Goal: Task Accomplishment & Management: Manage account settings

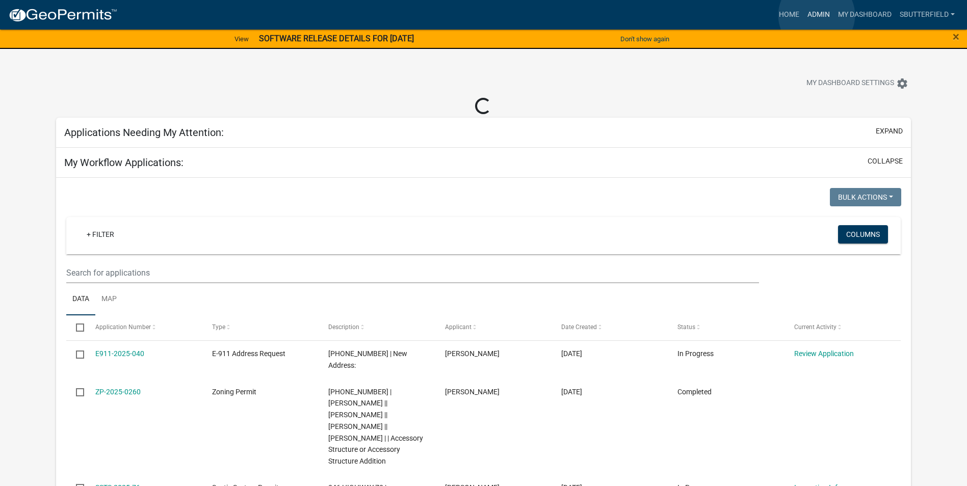
click at [816, 15] on link "Admin" at bounding box center [818, 14] width 31 height 19
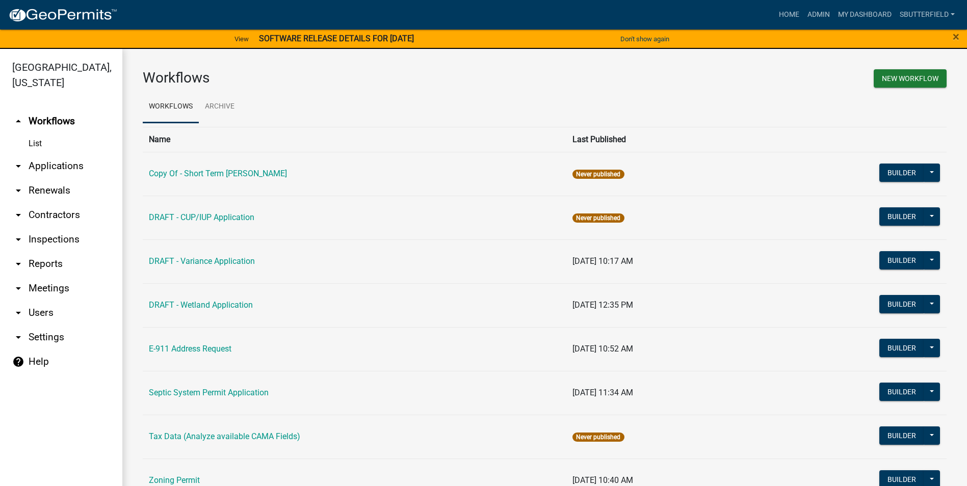
click at [19, 166] on icon "arrow_drop_down" at bounding box center [18, 166] width 12 height 12
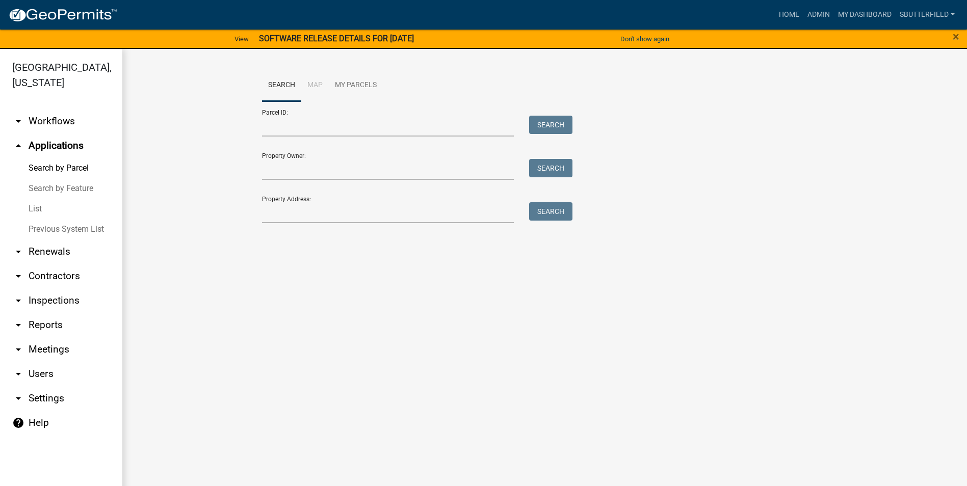
click at [23, 273] on icon "arrow_drop_down" at bounding box center [18, 276] width 12 height 12
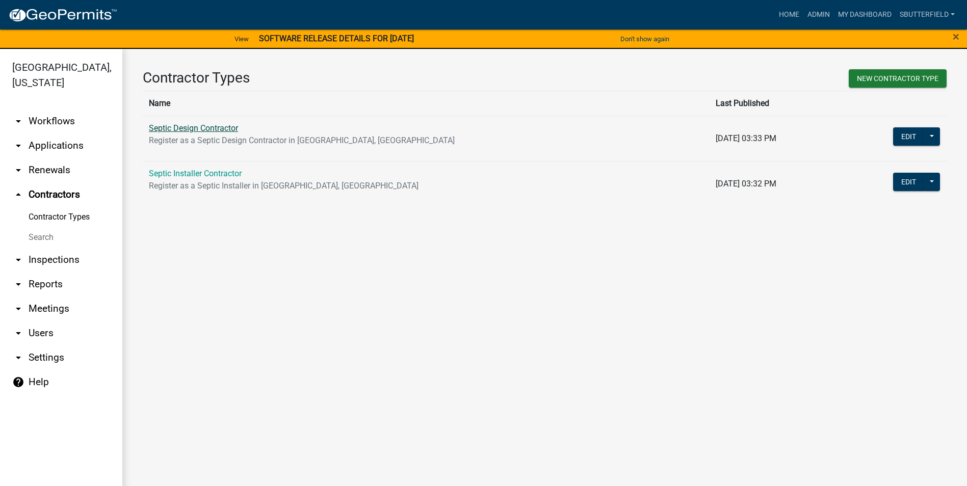
click at [210, 126] on link "Septic Design Contractor" at bounding box center [193, 128] width 89 height 10
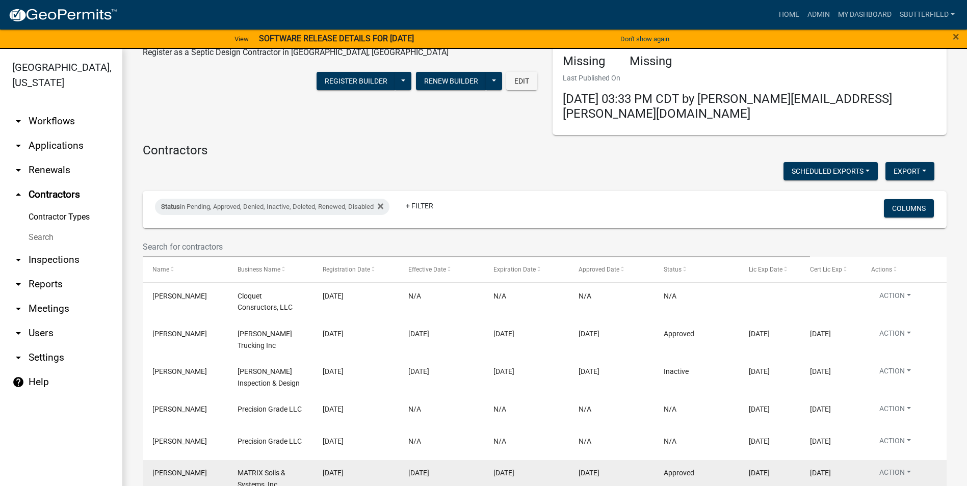
scroll to position [51, 0]
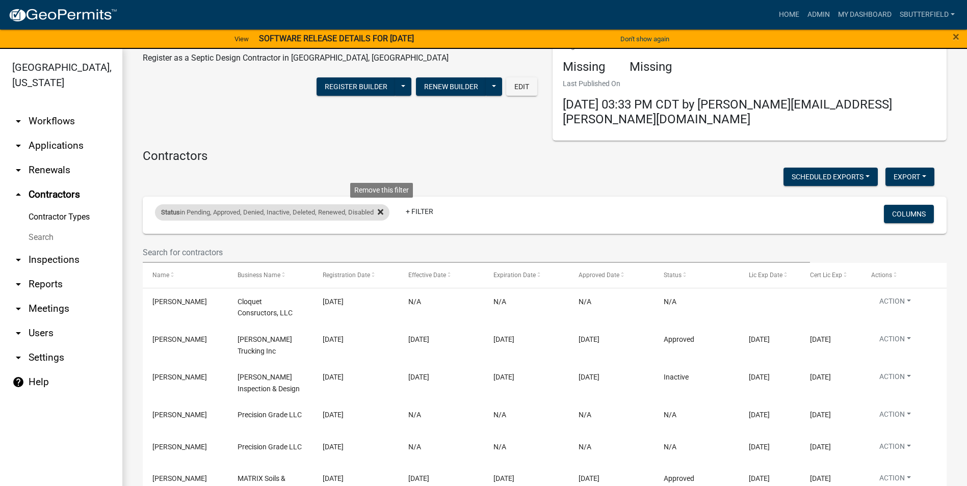
click at [383, 208] on icon at bounding box center [381, 212] width 6 height 8
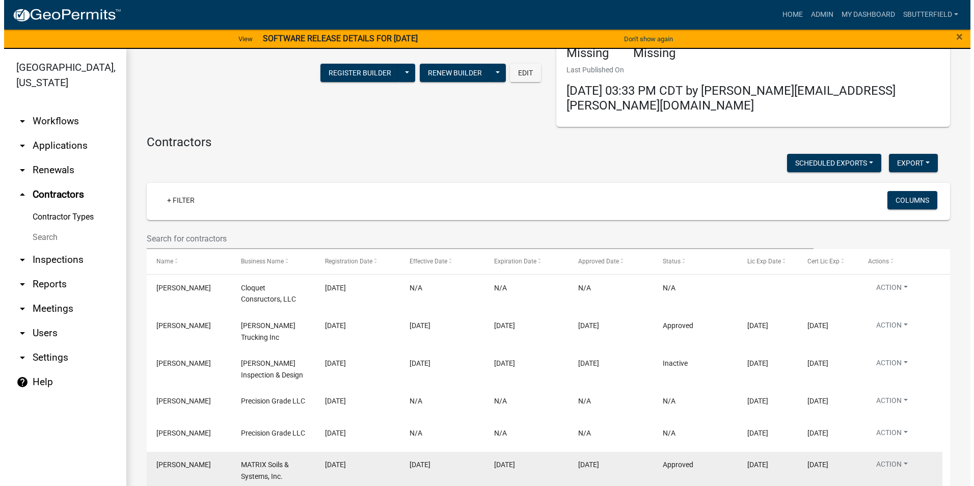
scroll to position [0, 0]
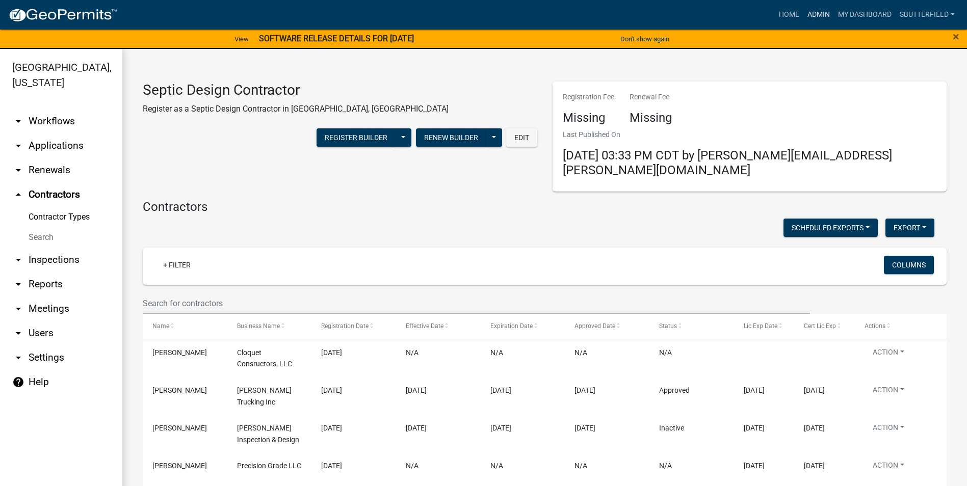
click at [810, 12] on link "Admin" at bounding box center [818, 14] width 31 height 19
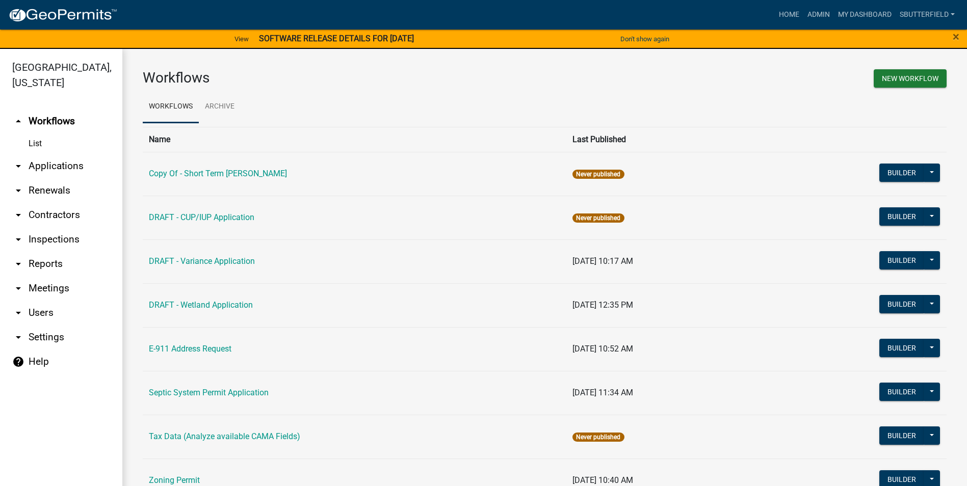
click at [21, 163] on icon "arrow_drop_down" at bounding box center [18, 166] width 12 height 12
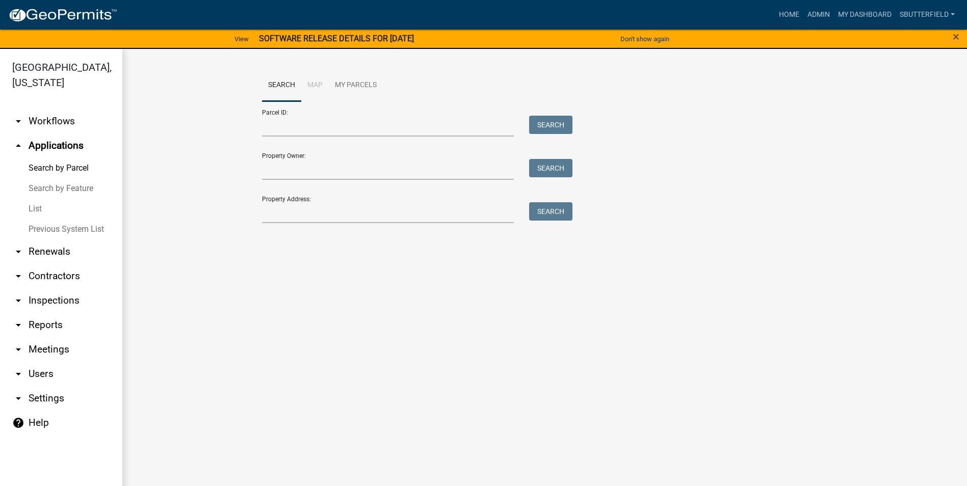
click at [35, 208] on link "List" at bounding box center [61, 209] width 122 height 20
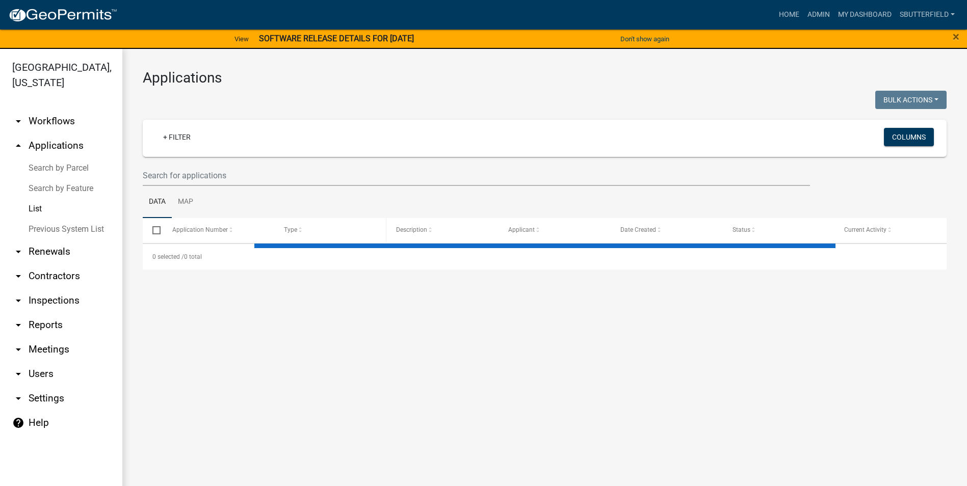
select select "1: 25"
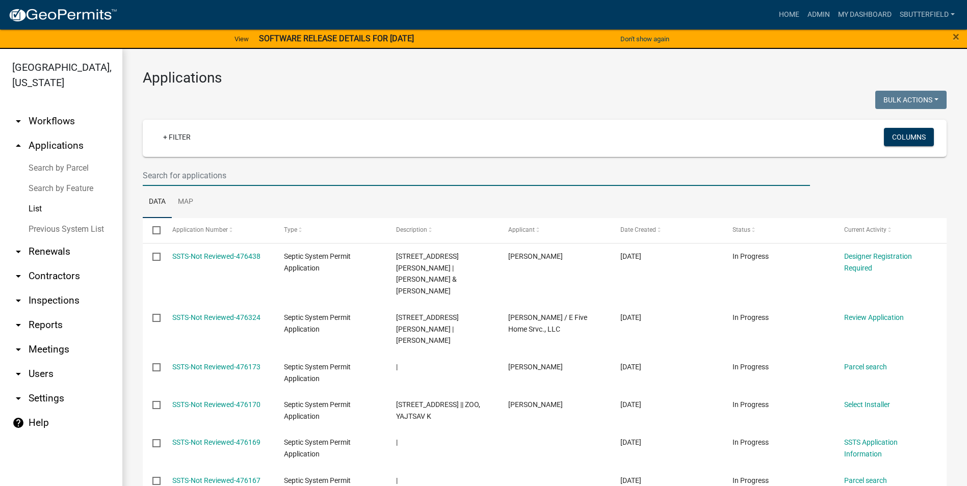
click at [248, 172] on input "text" at bounding box center [476, 175] width 667 height 21
type input "[PERSON_NAME]"
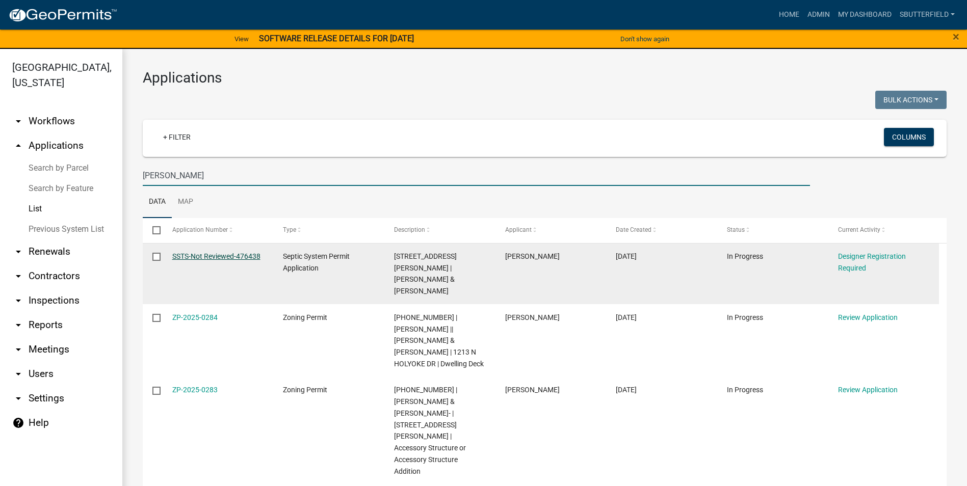
click at [222, 252] on link "SSTS-Not Reviewed-476438" at bounding box center [216, 256] width 88 height 8
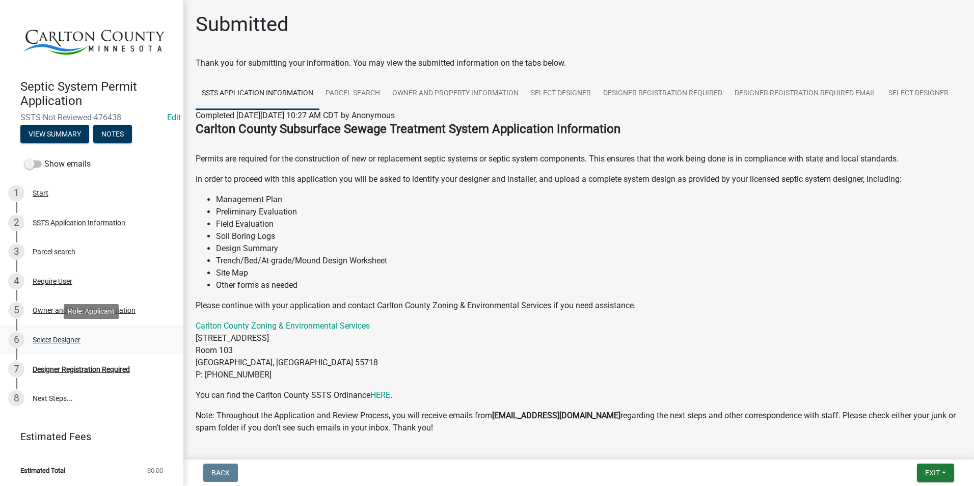
click at [58, 338] on div "Select Designer" at bounding box center [57, 339] width 48 height 7
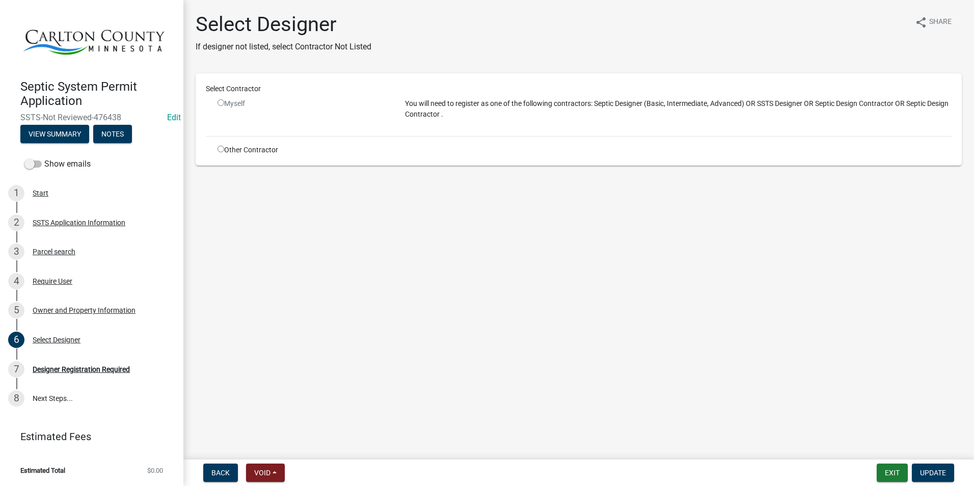
click at [221, 147] on input "radio" at bounding box center [221, 149] width 7 height 7
radio input "true"
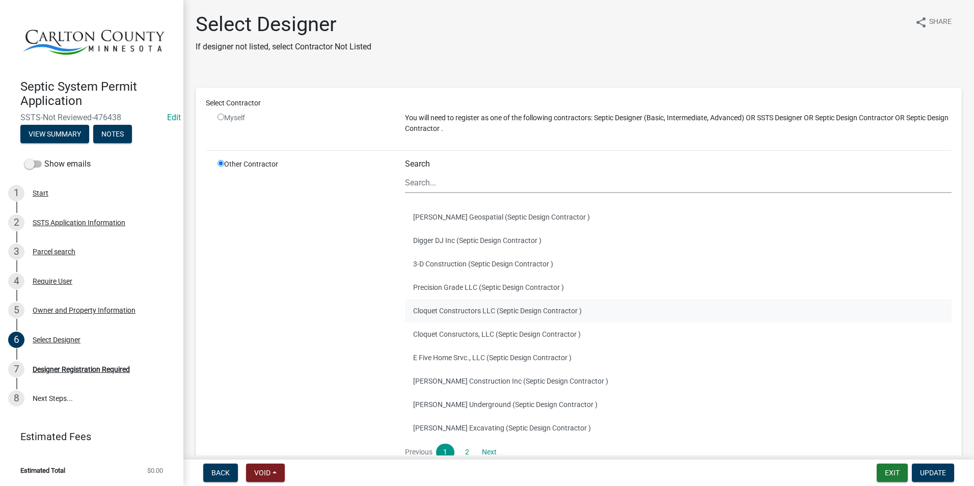
scroll to position [51, 0]
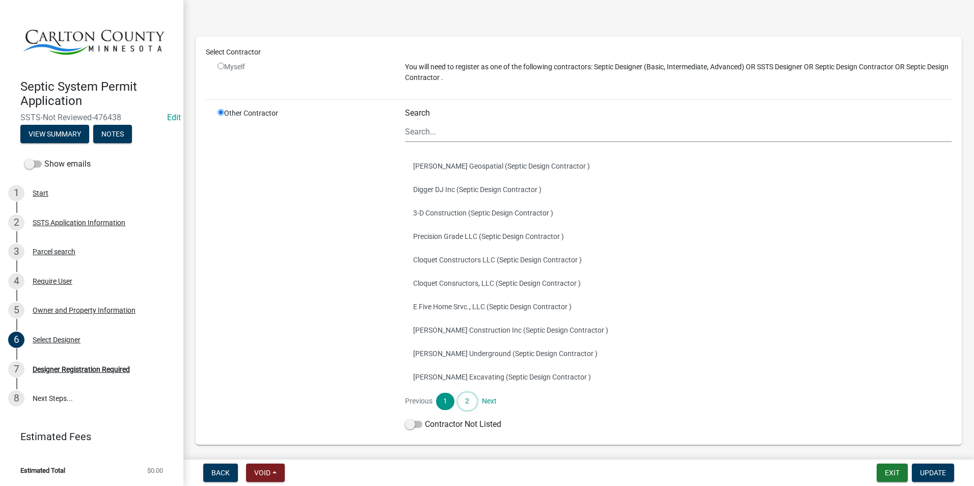
click at [466, 398] on link "2" at bounding box center [467, 401] width 18 height 17
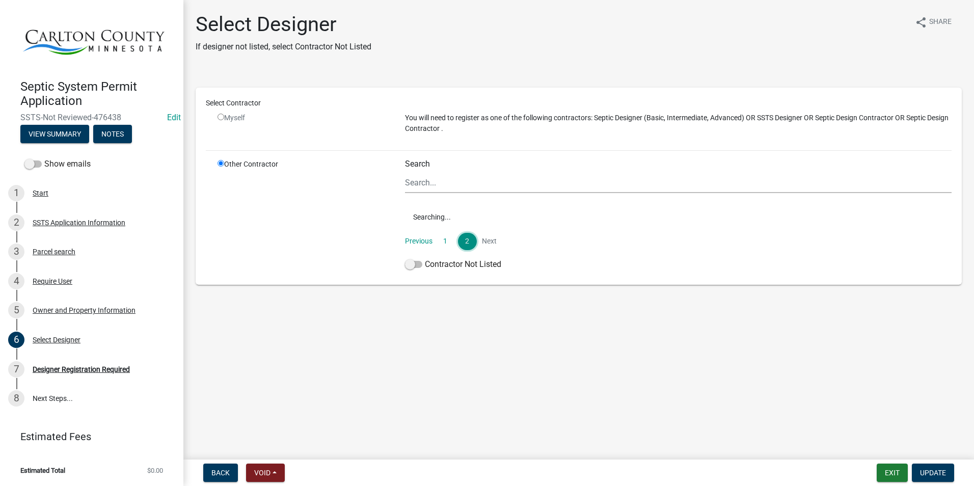
scroll to position [0, 0]
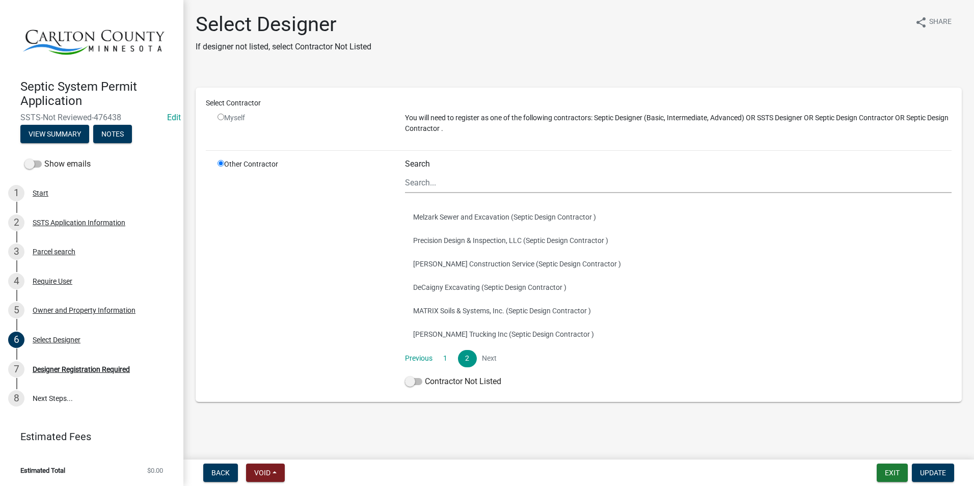
click at [491, 357] on li "Next" at bounding box center [489, 358] width 18 height 17
click at [103, 367] on div "Designer Registration Required" at bounding box center [81, 369] width 97 height 7
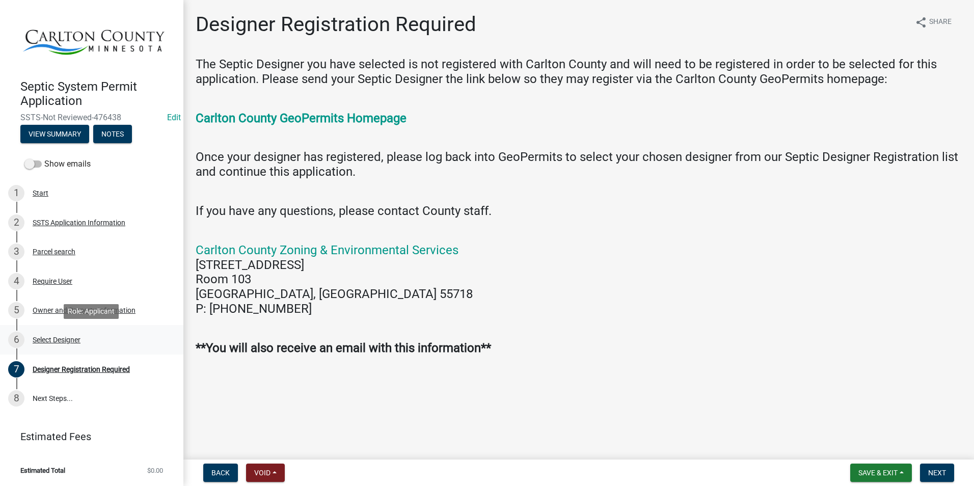
click at [45, 337] on div "Select Designer" at bounding box center [57, 339] width 48 height 7
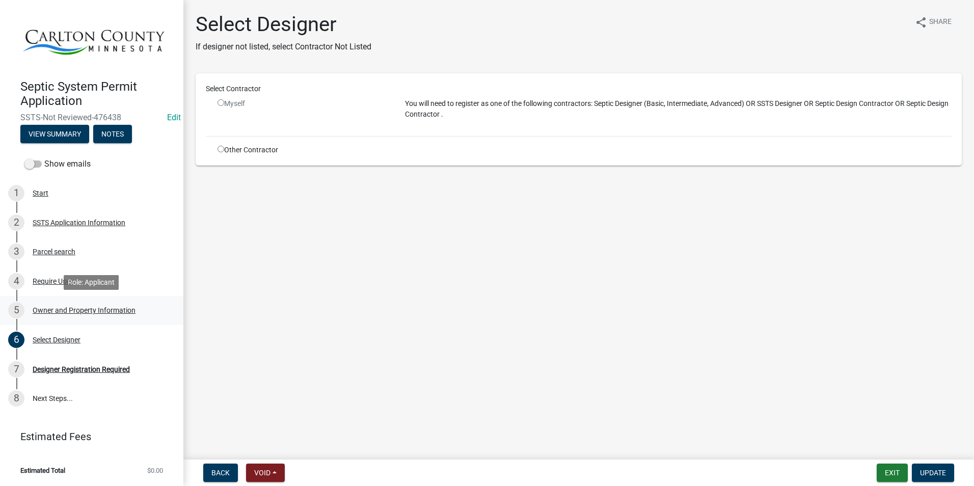
click at [49, 308] on div "Owner and Property Information" at bounding box center [84, 310] width 103 height 7
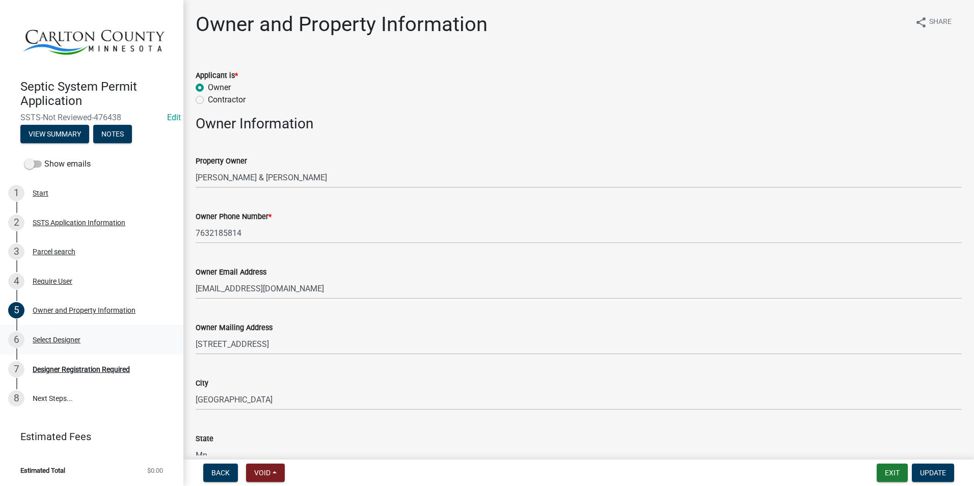
click at [43, 336] on div "Select Designer" at bounding box center [57, 339] width 48 height 7
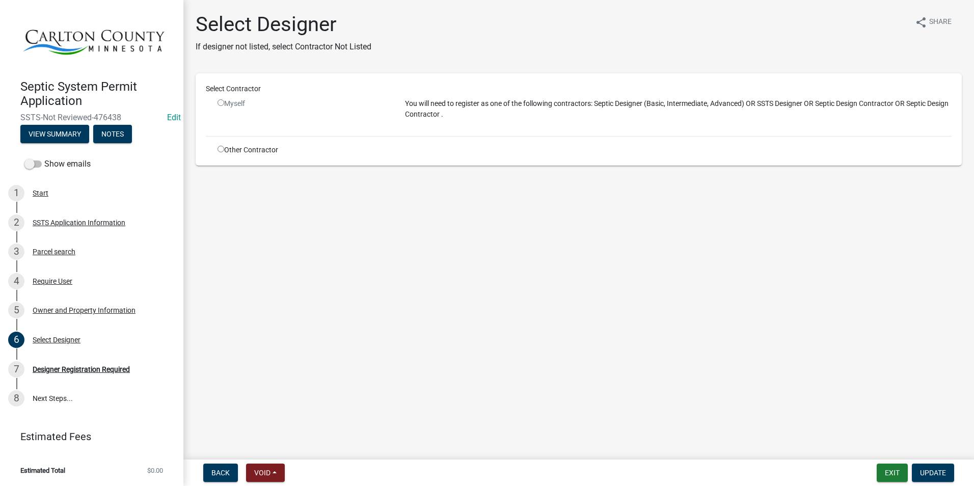
click at [219, 149] on input "radio" at bounding box center [221, 149] width 7 height 7
radio input "true"
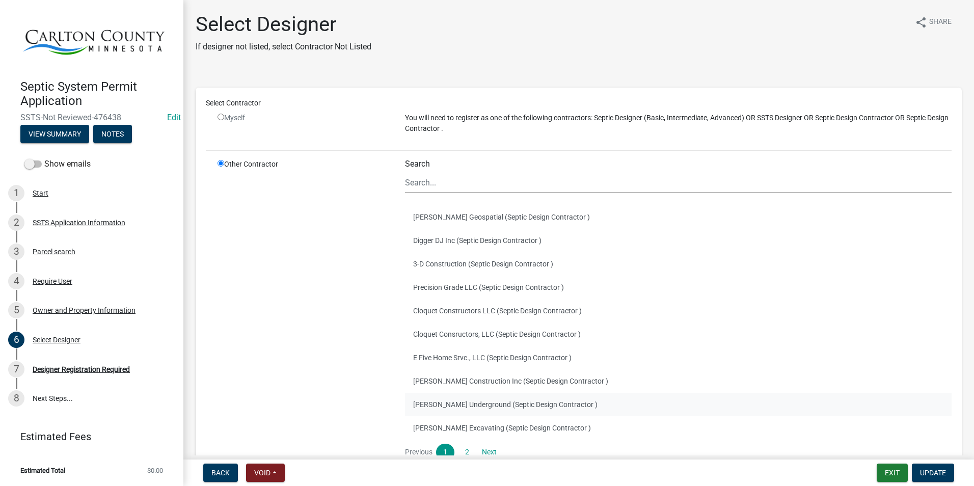
scroll to position [51, 0]
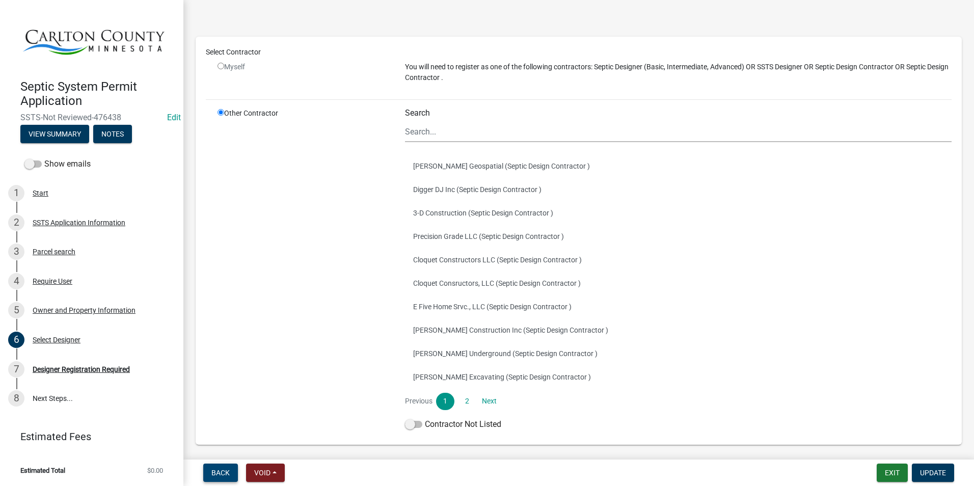
click at [223, 466] on button "Back" at bounding box center [220, 473] width 35 height 18
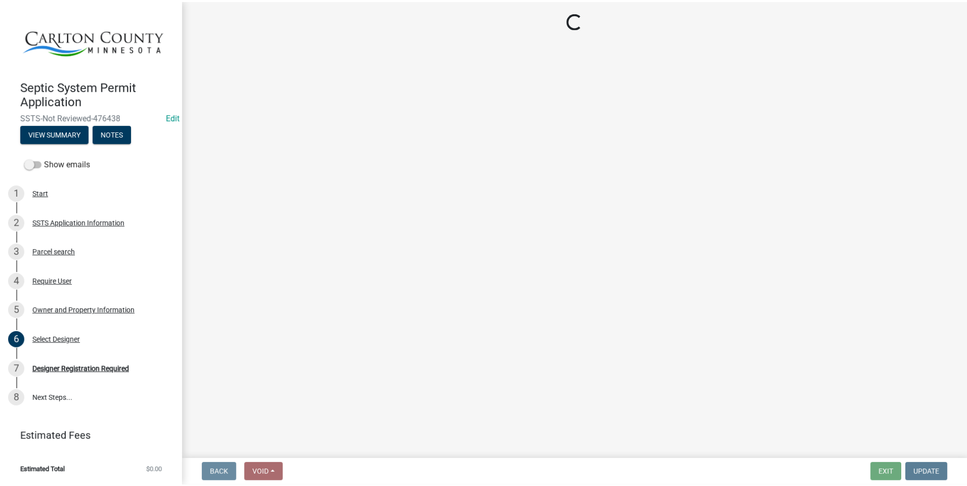
scroll to position [0, 0]
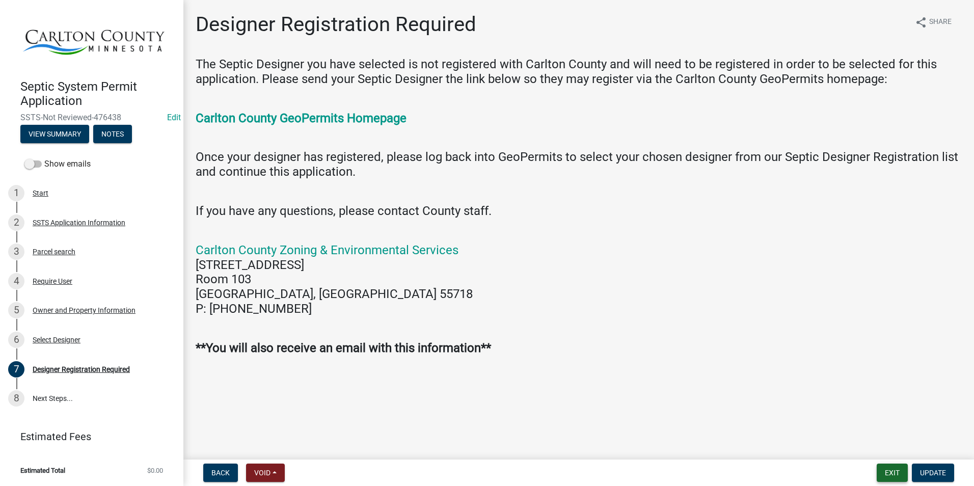
click at [881, 464] on button "Exit" at bounding box center [892, 473] width 31 height 18
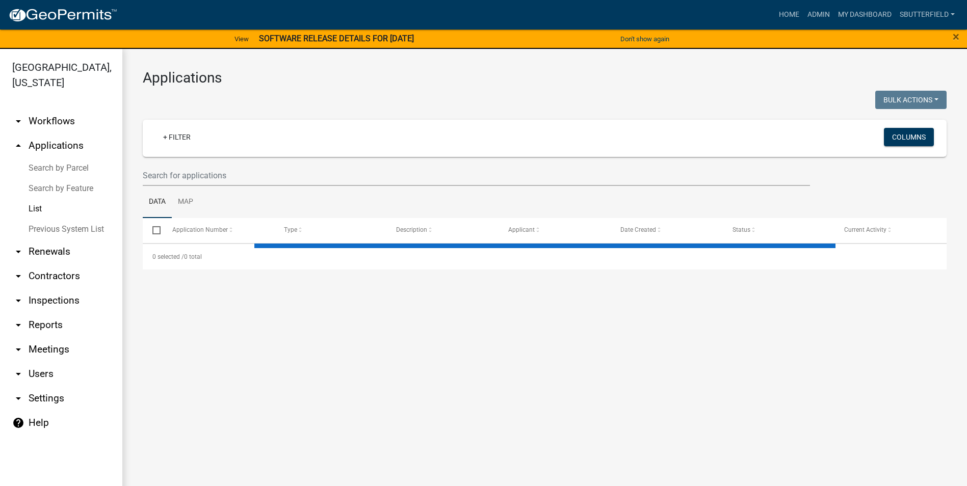
select select "1: 25"
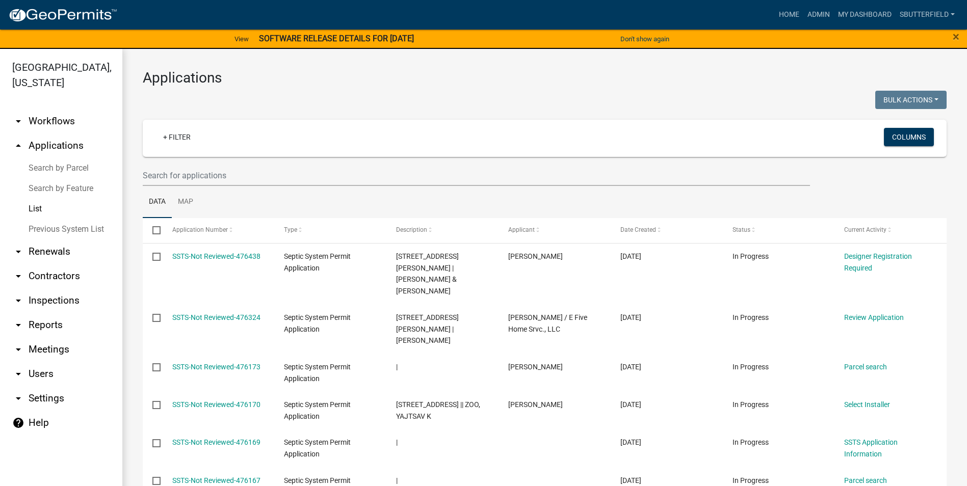
click at [27, 275] on link "arrow_drop_down Contractors" at bounding box center [61, 276] width 122 height 24
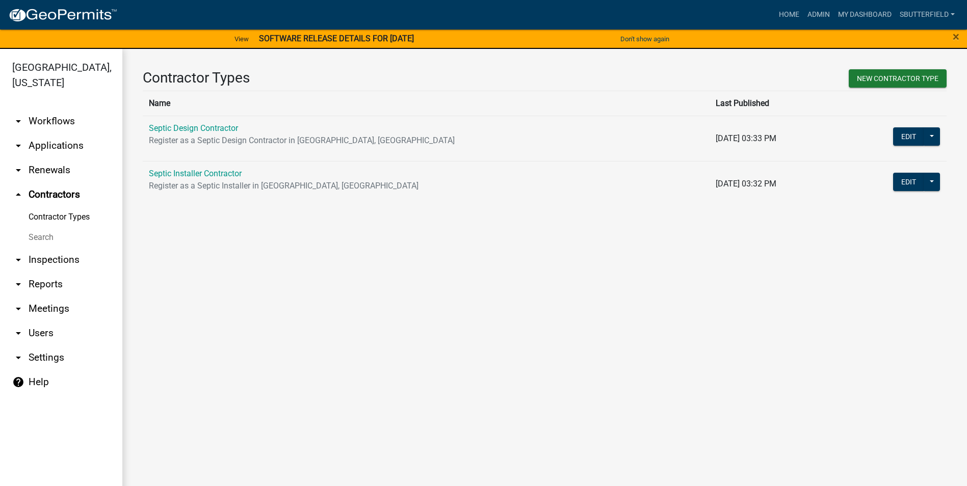
click at [204, 122] on td "Septic Design Contractor Register as a Septic Design Contractor in [GEOGRAPHIC_…" at bounding box center [426, 138] width 567 height 45
click at [204, 130] on link "Septic Design Contractor" at bounding box center [193, 128] width 89 height 10
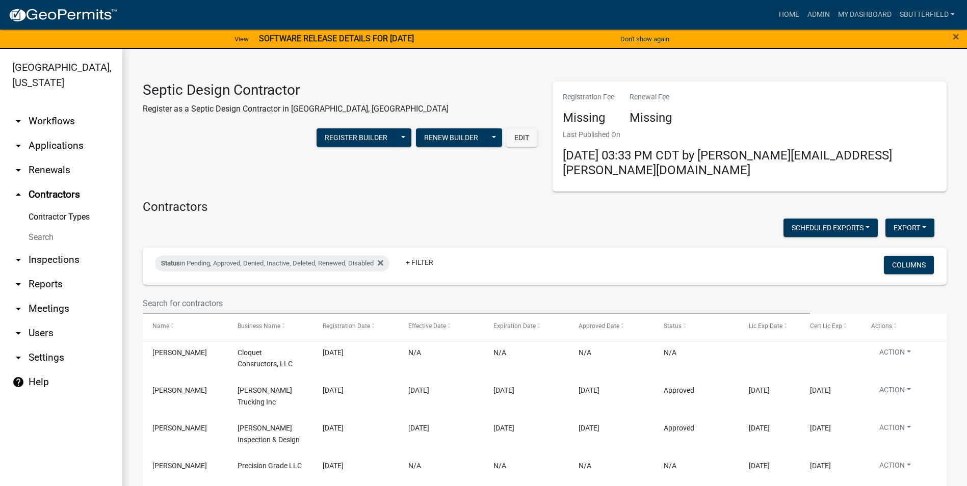
click at [24, 143] on icon "arrow_drop_down" at bounding box center [18, 146] width 12 height 12
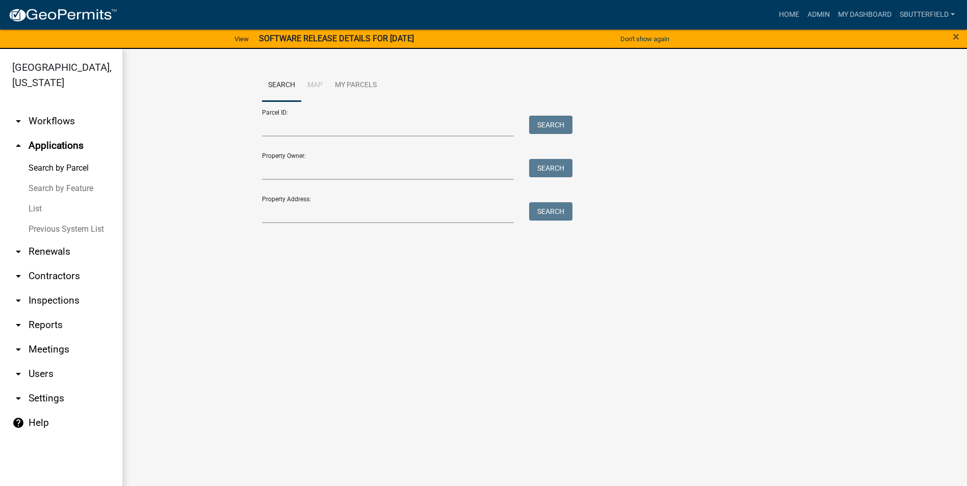
click at [20, 144] on icon "arrow_drop_up" at bounding box center [18, 146] width 12 height 12
click at [47, 170] on link "Search by Parcel" at bounding box center [61, 168] width 122 height 20
click at [35, 210] on link "List" at bounding box center [61, 209] width 122 height 20
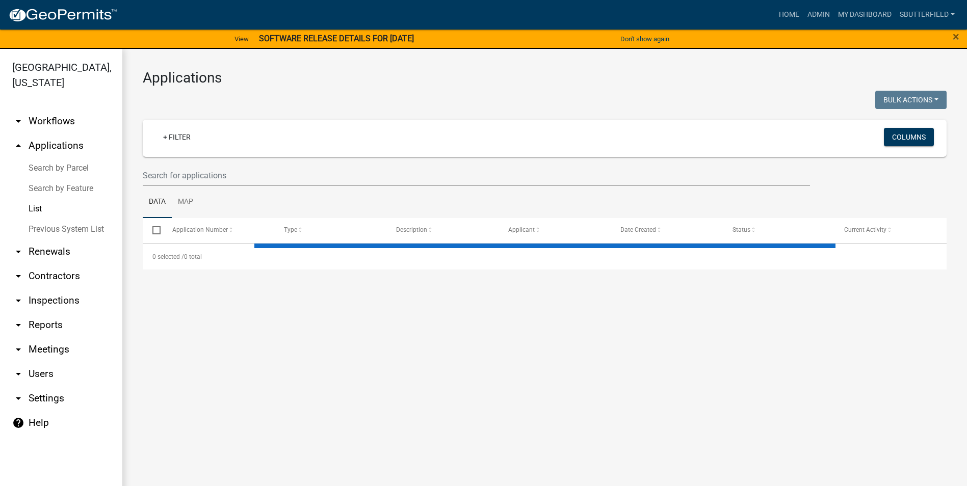
select select "1: 25"
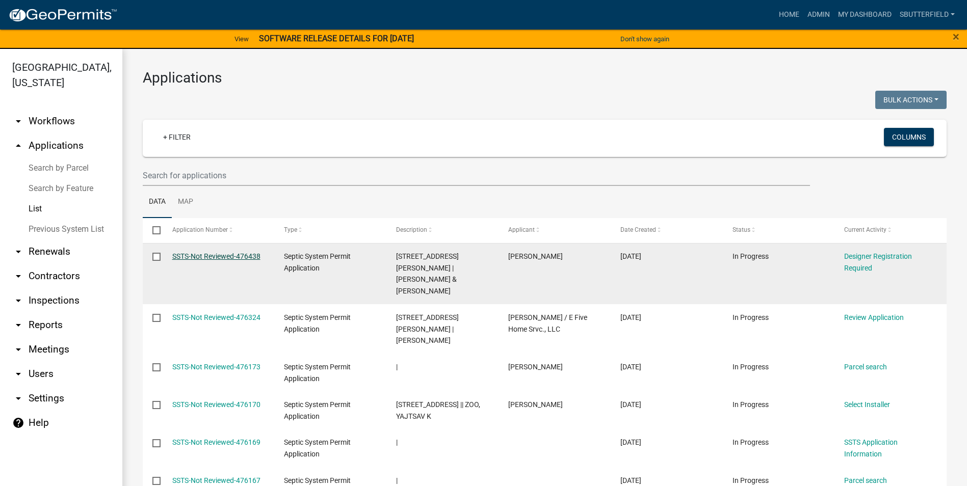
click at [219, 256] on link "SSTS-Not Reviewed-476438" at bounding box center [216, 256] width 88 height 8
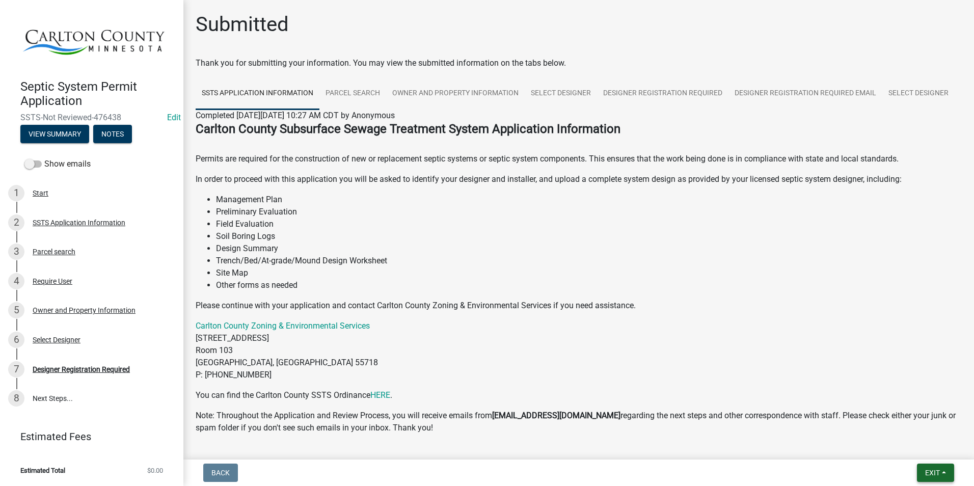
click at [946, 472] on button "Exit" at bounding box center [935, 473] width 37 height 18
click at [900, 421] on button "Save" at bounding box center [914, 422] width 82 height 24
click at [98, 221] on div "SSTS Application Information" at bounding box center [79, 222] width 93 height 7
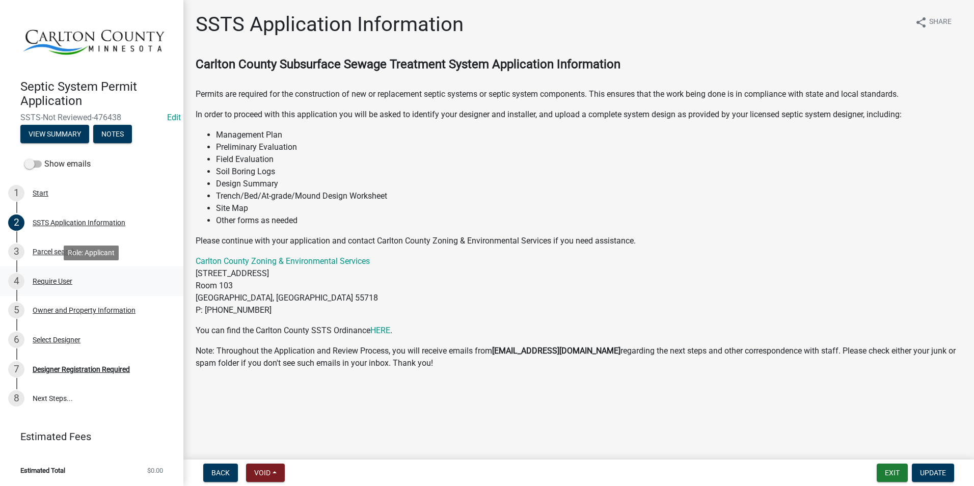
click at [67, 278] on div "Require User" at bounding box center [53, 281] width 40 height 7
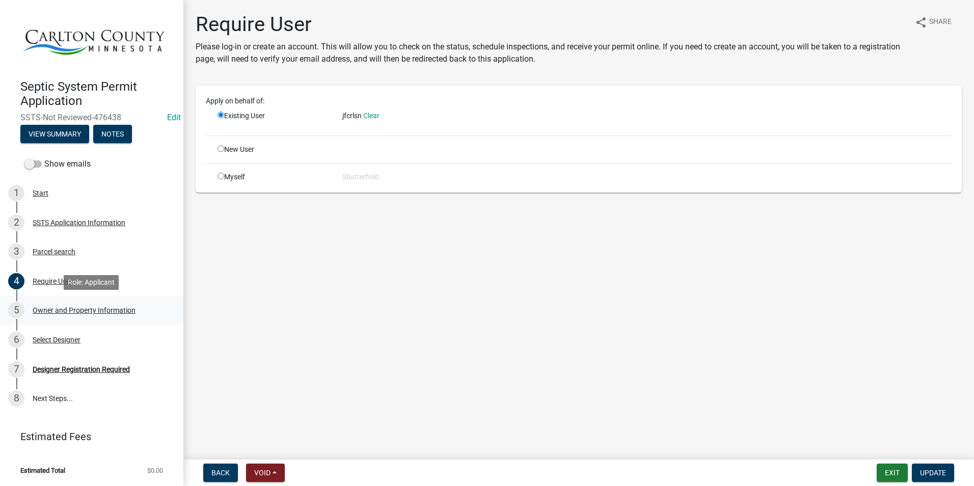
click at [80, 310] on div "Owner and Property Information" at bounding box center [84, 310] width 103 height 7
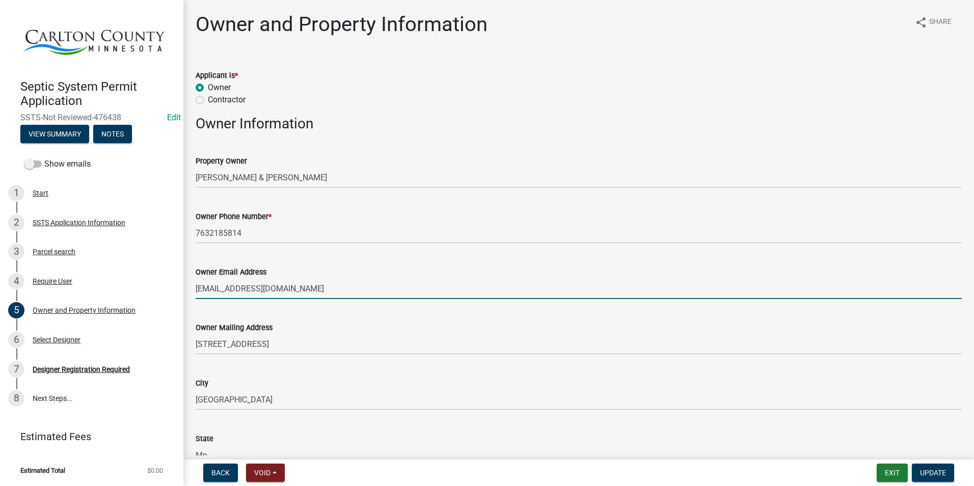
drag, startPoint x: 271, startPoint y: 292, endPoint x: 191, endPoint y: 299, distance: 80.3
click at [191, 299] on div "Owner Email Address [EMAIL_ADDRESS][DOMAIN_NAME]" at bounding box center [579, 275] width 782 height 47
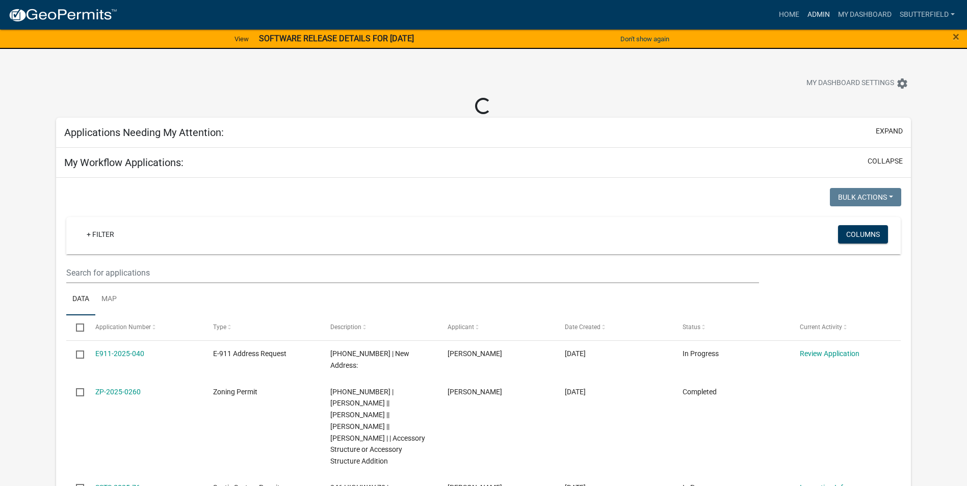
click at [818, 11] on link "Admin" at bounding box center [818, 14] width 31 height 19
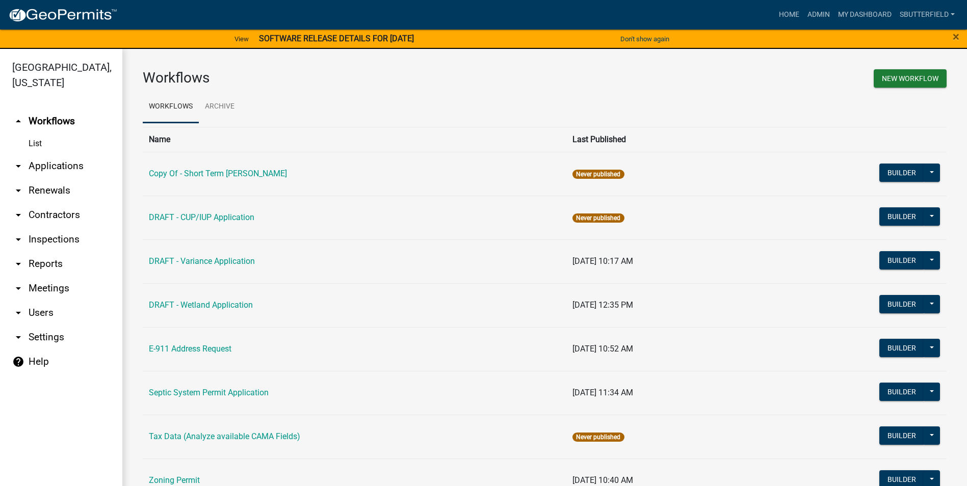
click at [19, 210] on icon "arrow_drop_down" at bounding box center [18, 215] width 12 height 12
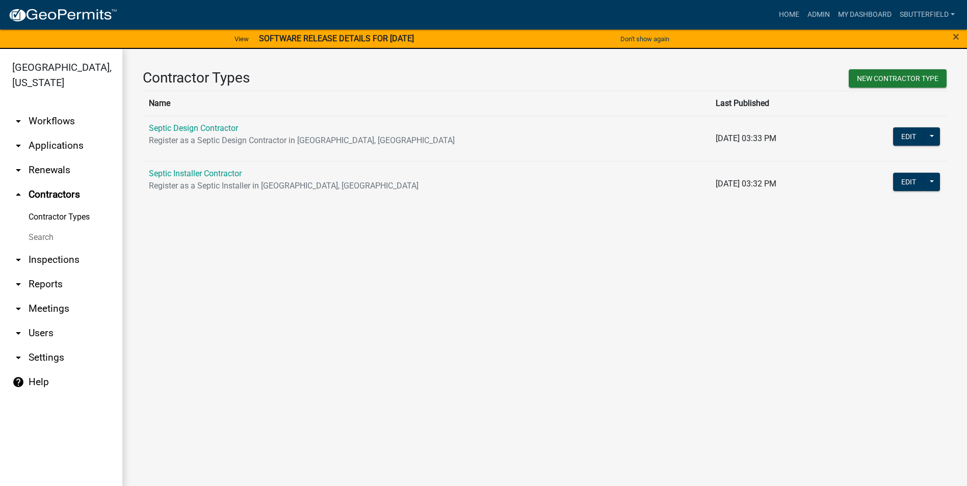
click at [41, 214] on link "Contractor Types" at bounding box center [61, 217] width 122 height 20
click at [218, 131] on link "Septic Design Contractor" at bounding box center [193, 128] width 89 height 10
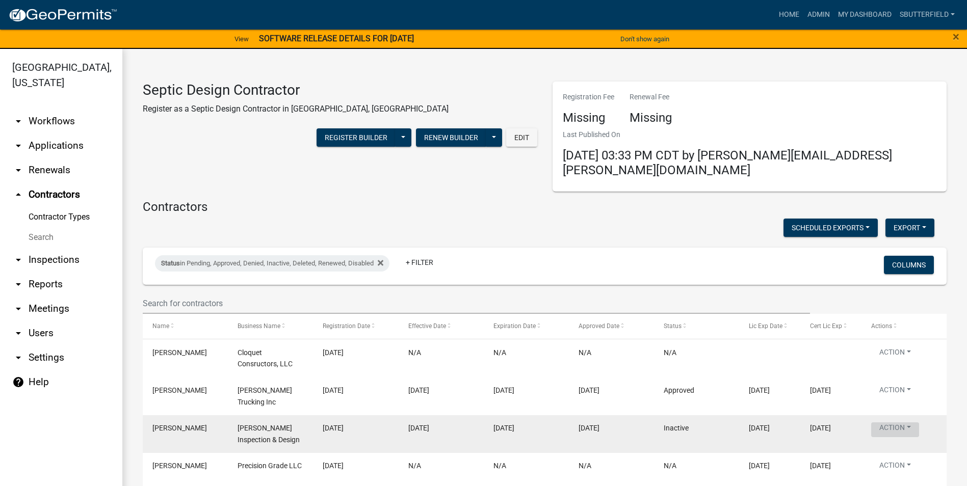
click at [911, 422] on button "Action" at bounding box center [895, 429] width 48 height 15
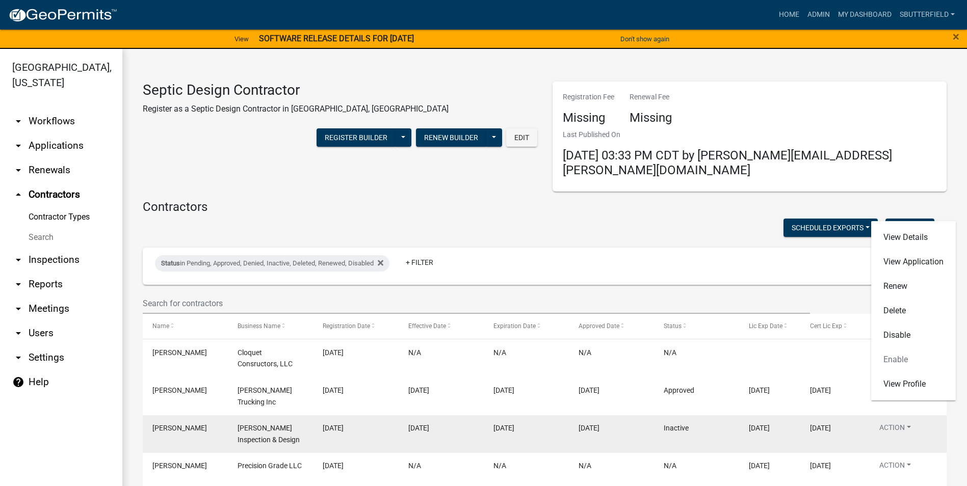
click at [911, 422] on button "Action" at bounding box center [895, 429] width 48 height 15
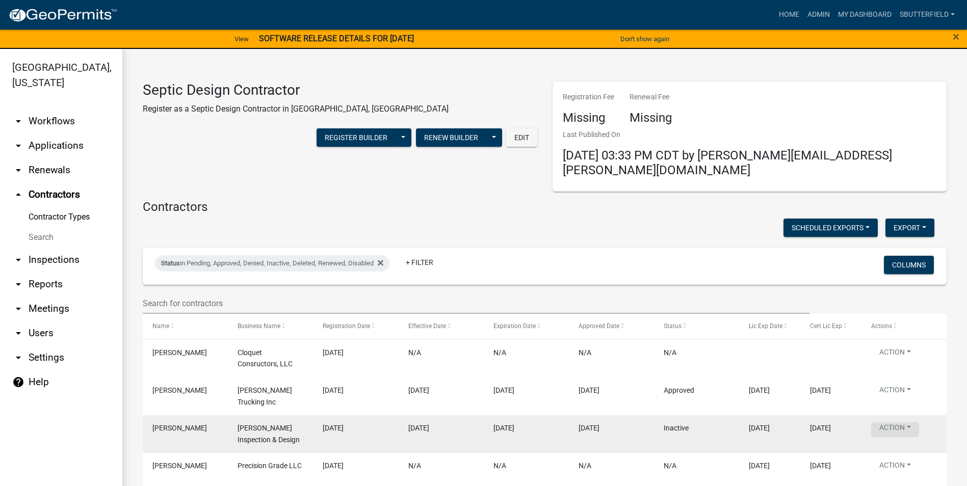
click at [887, 422] on button "Action" at bounding box center [895, 429] width 48 height 15
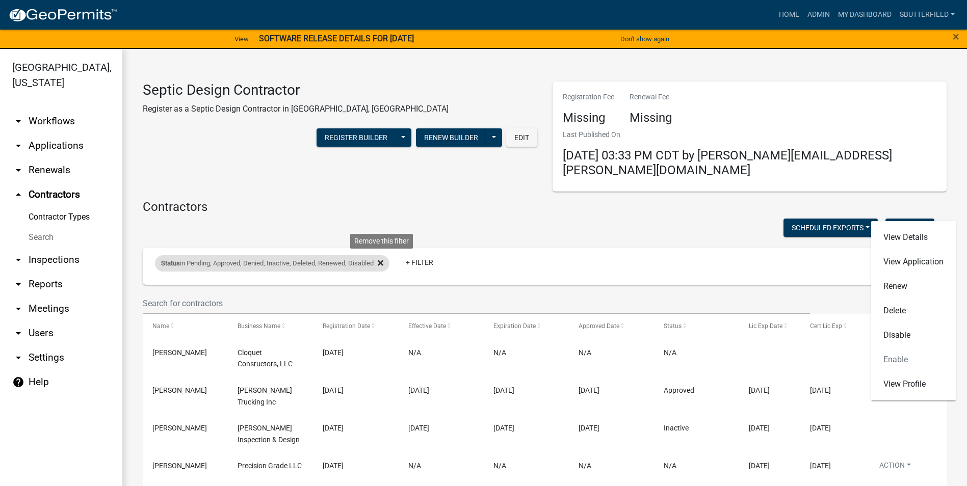
click at [383, 259] on icon at bounding box center [381, 263] width 6 height 8
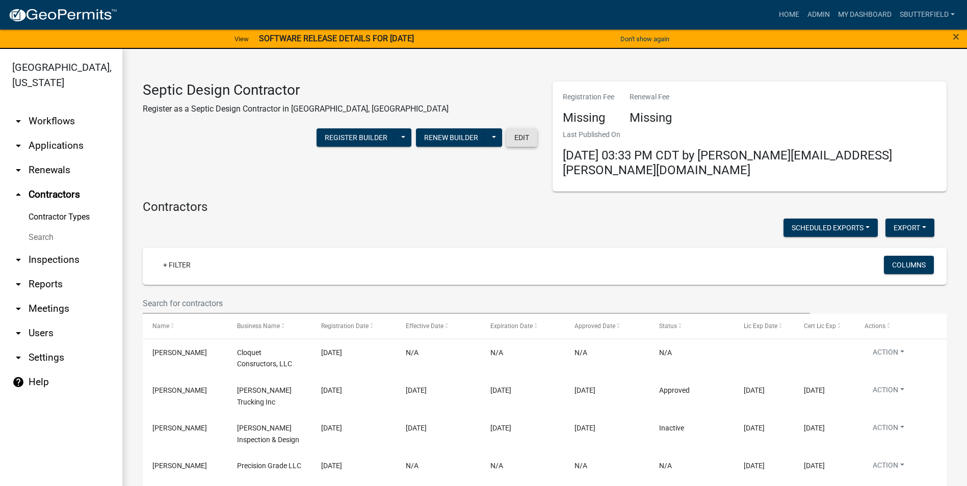
click at [514, 133] on button "Edit" at bounding box center [521, 137] width 31 height 18
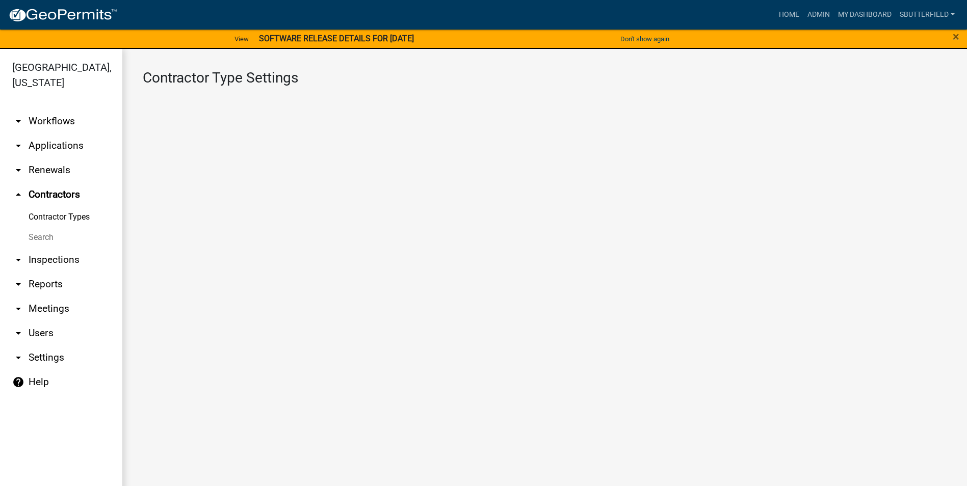
select select "1: 4ef63fe7-b19a-425e-ac95-467e066f44a3"
select select "3: Object"
select select
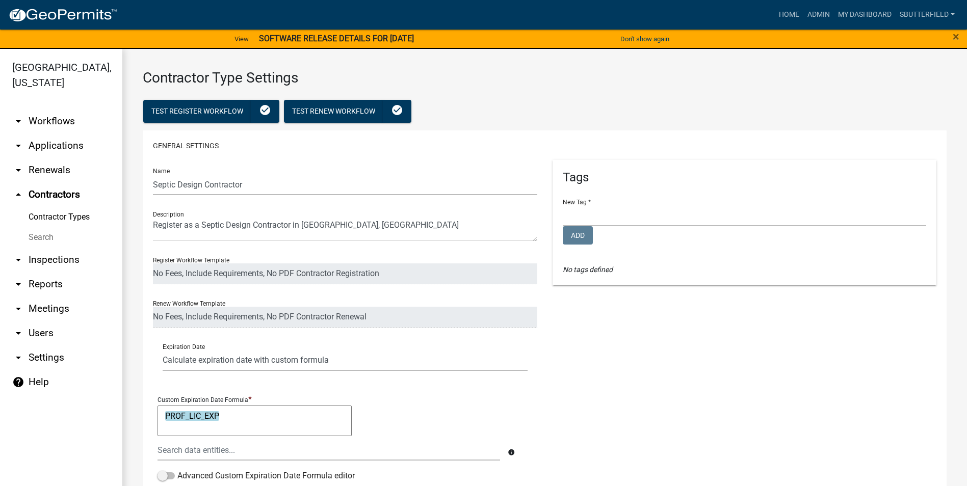
click at [39, 234] on link "Search" at bounding box center [61, 237] width 122 height 20
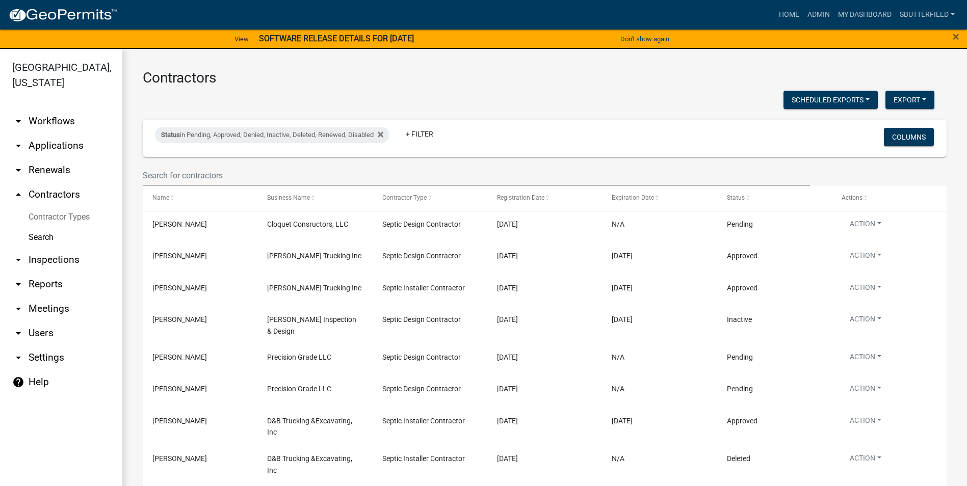
click at [55, 210] on link "Contractor Types" at bounding box center [61, 217] width 122 height 20
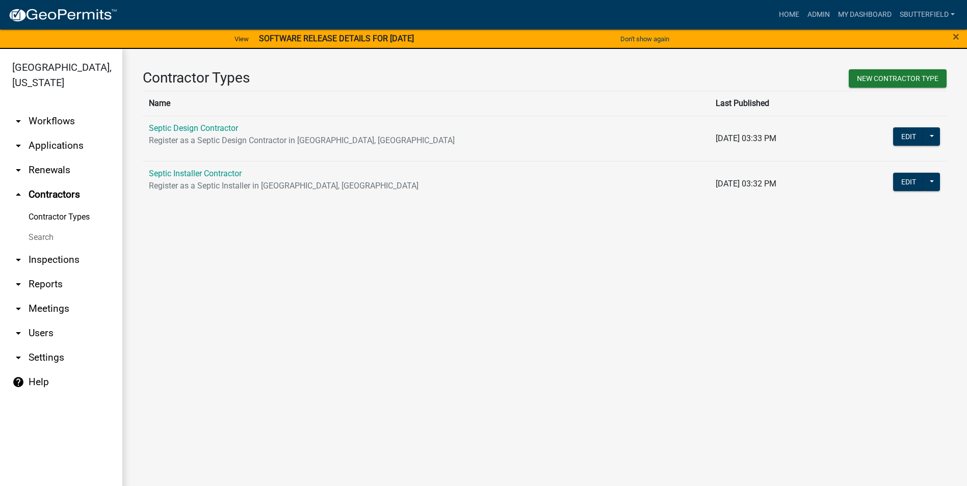
click at [61, 193] on link "arrow_drop_up Contractors" at bounding box center [61, 194] width 122 height 24
click at [211, 129] on link "Septic Design Contractor" at bounding box center [193, 128] width 89 height 10
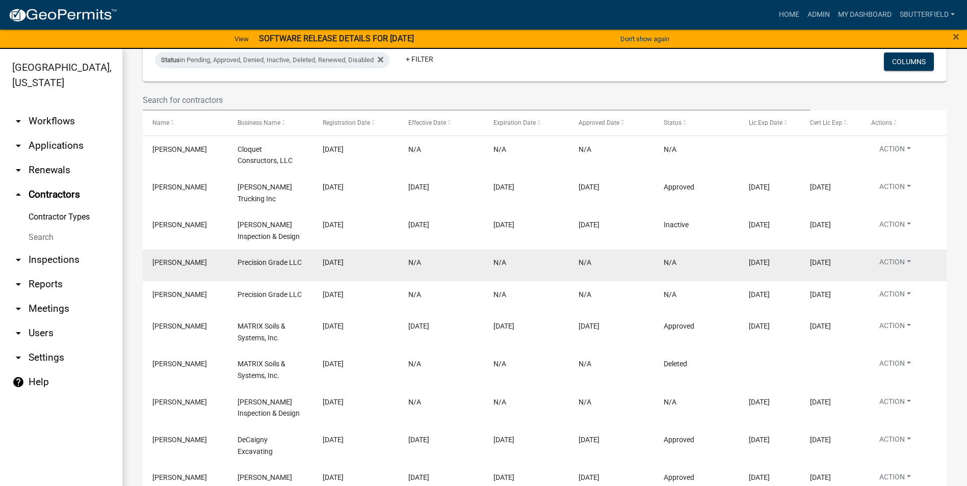
scroll to position [204, 0]
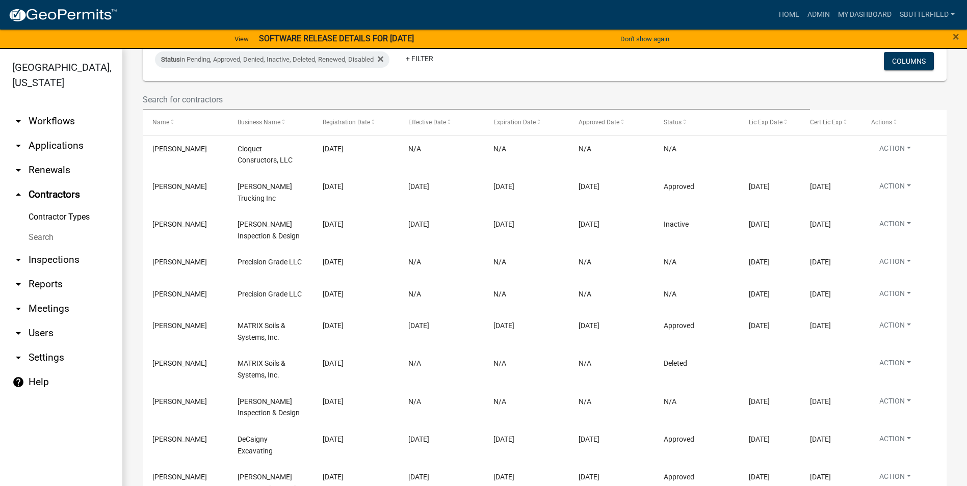
click at [60, 215] on link "Contractor Types" at bounding box center [61, 217] width 122 height 20
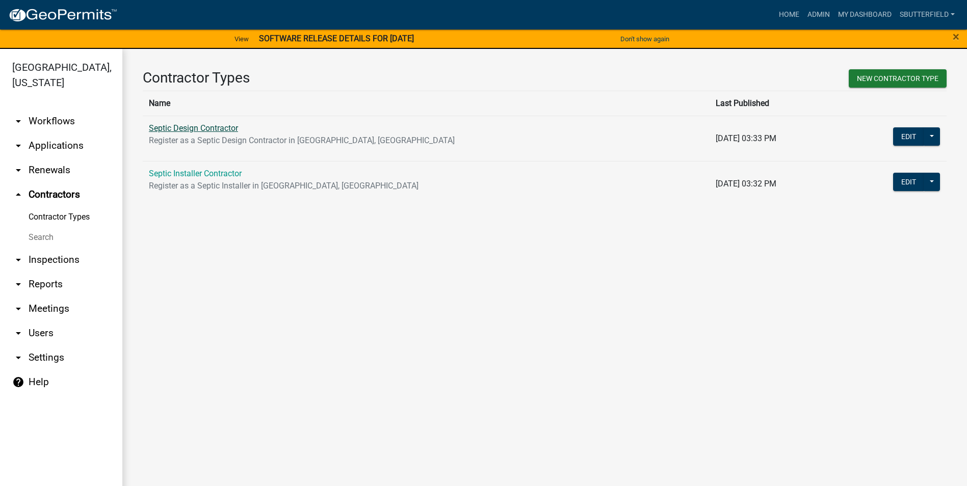
click at [235, 127] on link "Septic Design Contractor" at bounding box center [193, 128] width 89 height 10
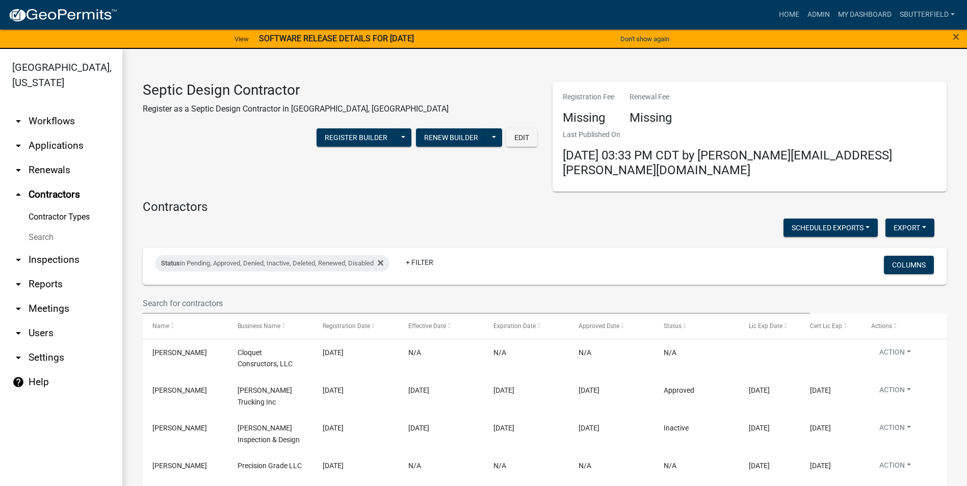
click at [62, 191] on link "arrow_drop_up Contractors" at bounding box center [61, 194] width 122 height 24
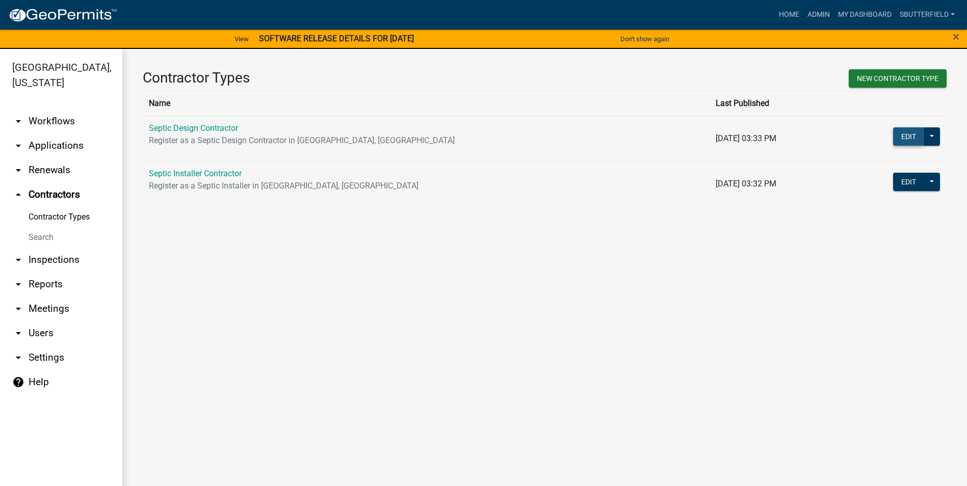
click at [916, 137] on button "Edit" at bounding box center [908, 136] width 31 height 18
select select "1: 4ef63fe7-b19a-425e-ac95-467e066f44a3"
select select "3: Object"
select select
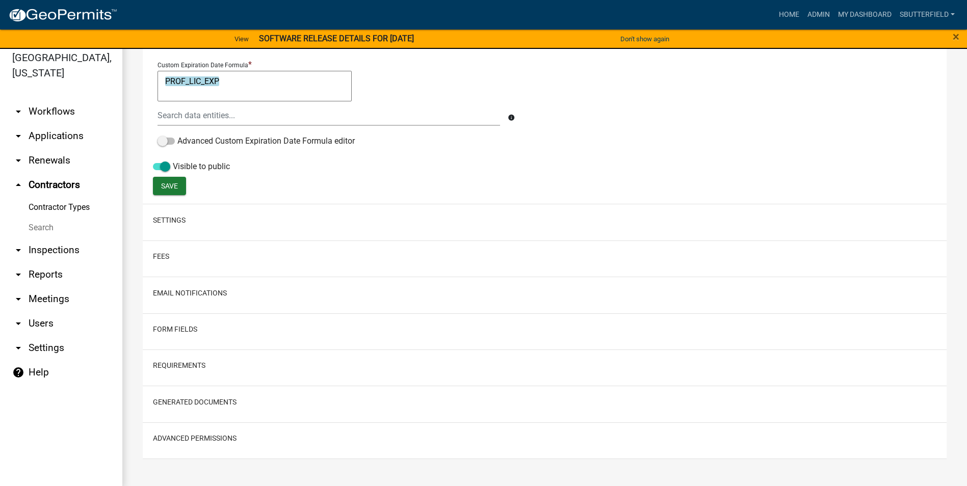
scroll to position [12, 0]
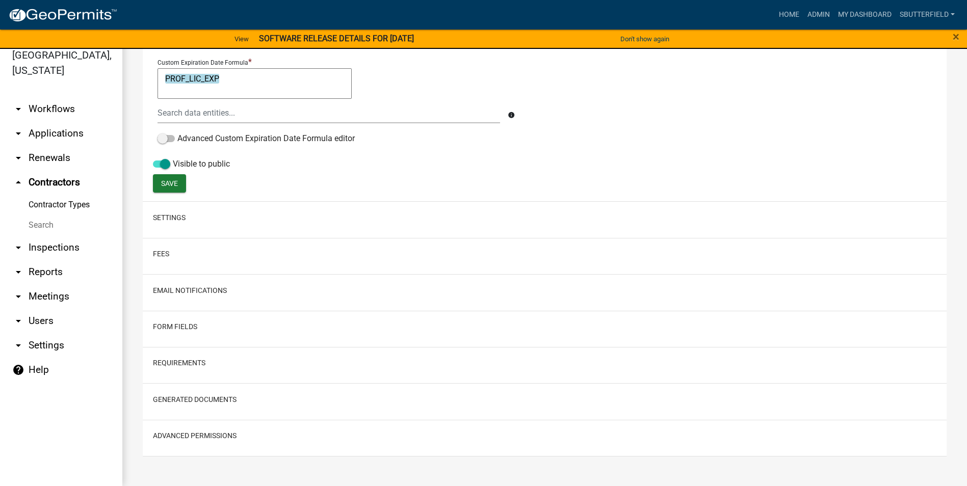
click at [40, 182] on link "arrow_drop_up Contractors" at bounding box center [61, 182] width 122 height 24
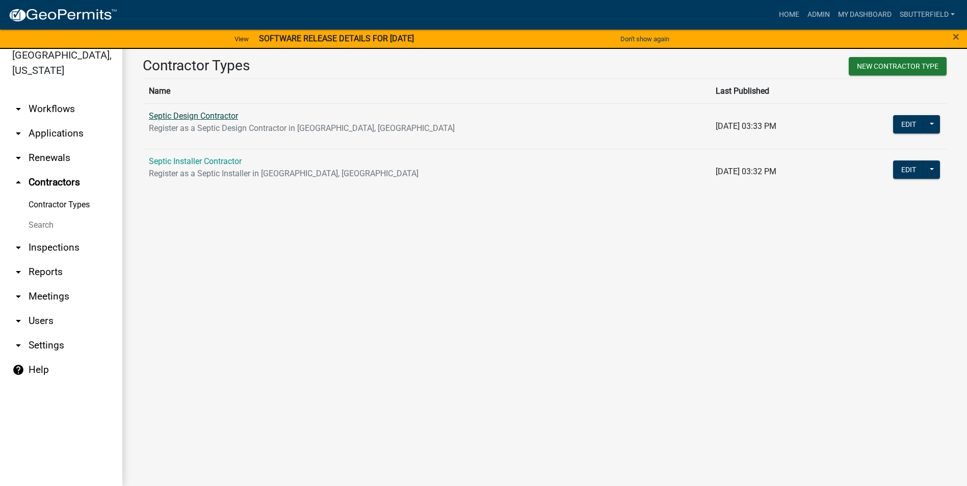
click at [207, 116] on link "Septic Design Contractor" at bounding box center [193, 116] width 89 height 10
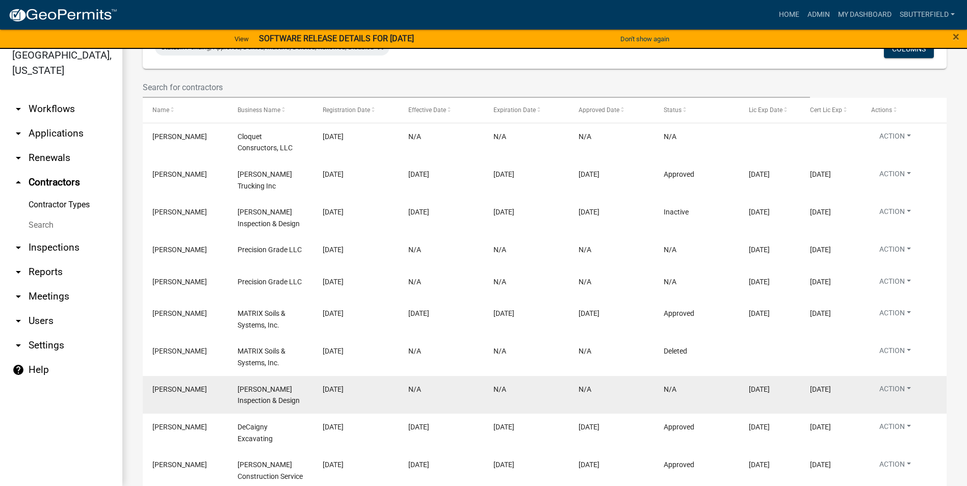
scroll to position [255, 0]
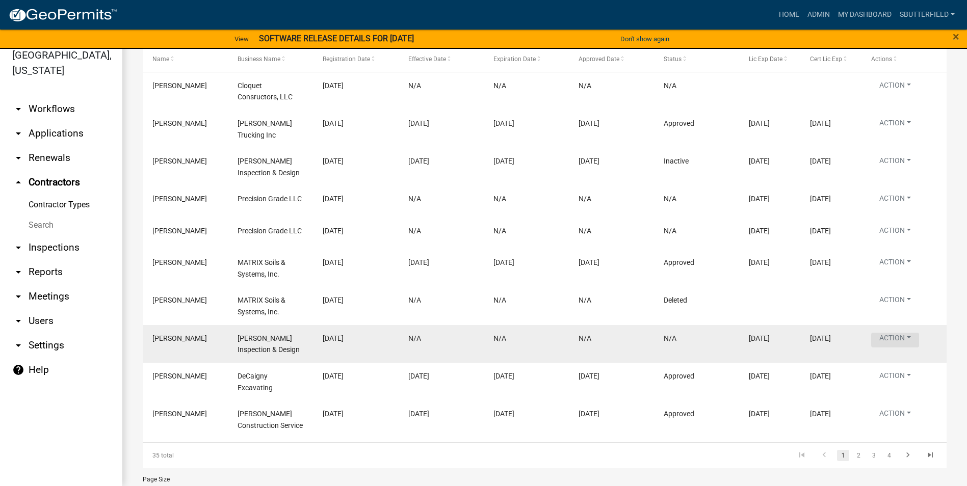
click at [894, 333] on button "Action" at bounding box center [895, 340] width 48 height 15
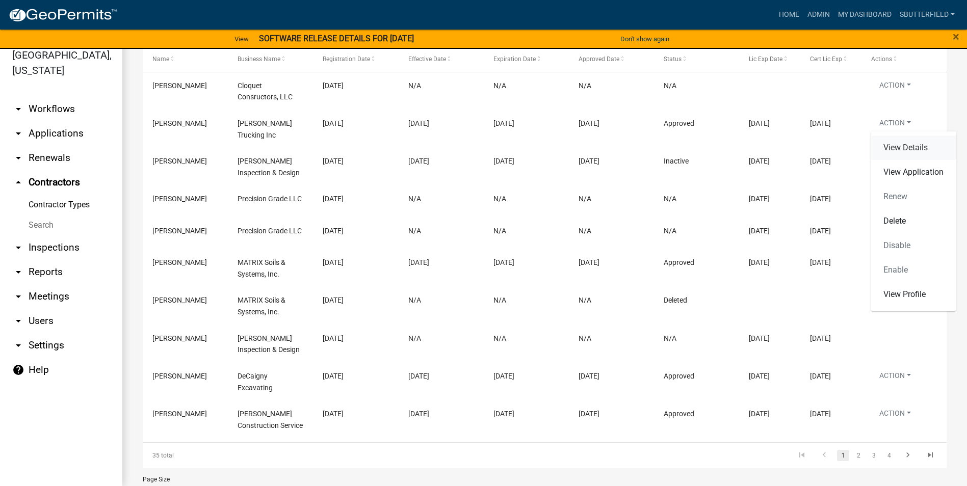
click at [917, 147] on link "View Details" at bounding box center [913, 148] width 85 height 24
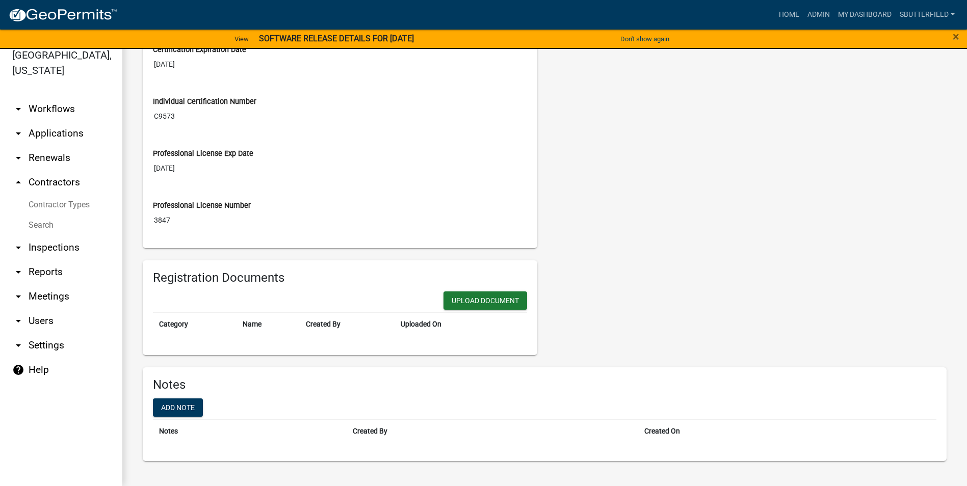
scroll to position [379, 0]
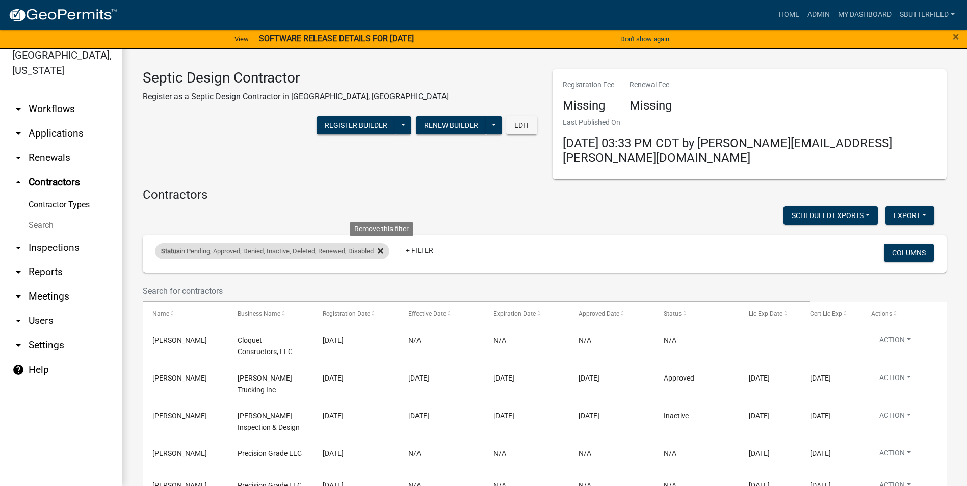
click at [383, 248] on icon at bounding box center [381, 251] width 6 height 6
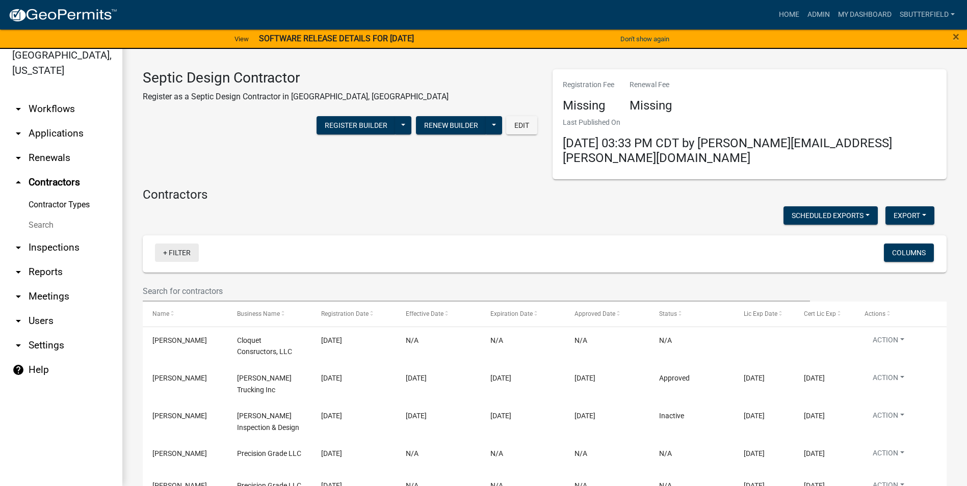
click at [163, 244] on link "+ Filter" at bounding box center [177, 253] width 44 height 18
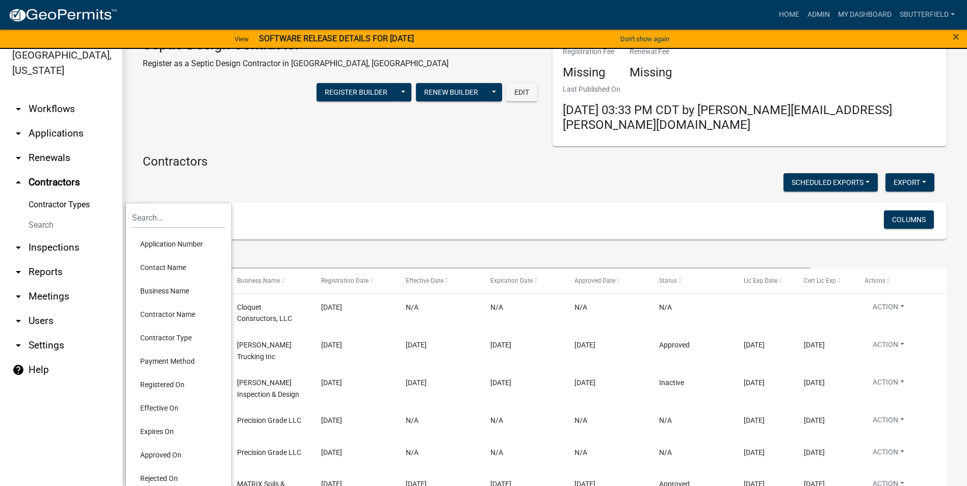
scroll to position [51, 0]
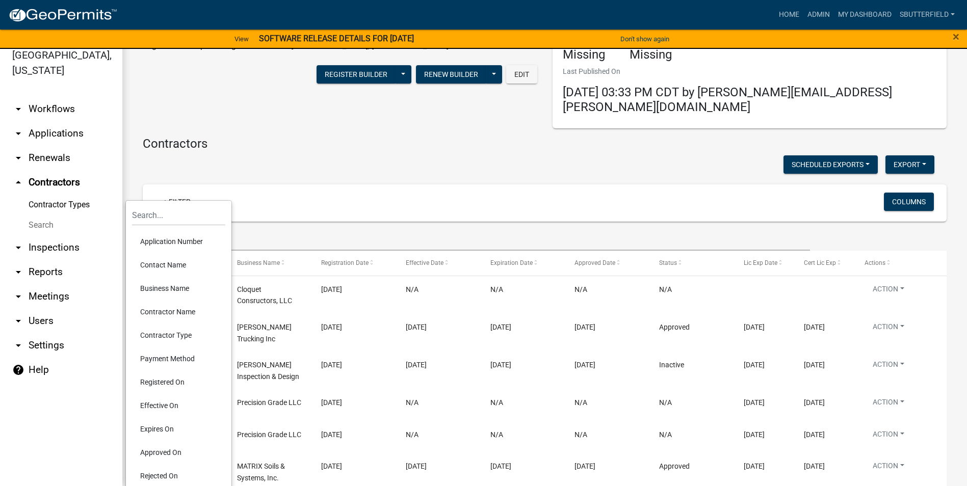
click at [168, 427] on li "Expires On" at bounding box center [178, 428] width 93 height 23
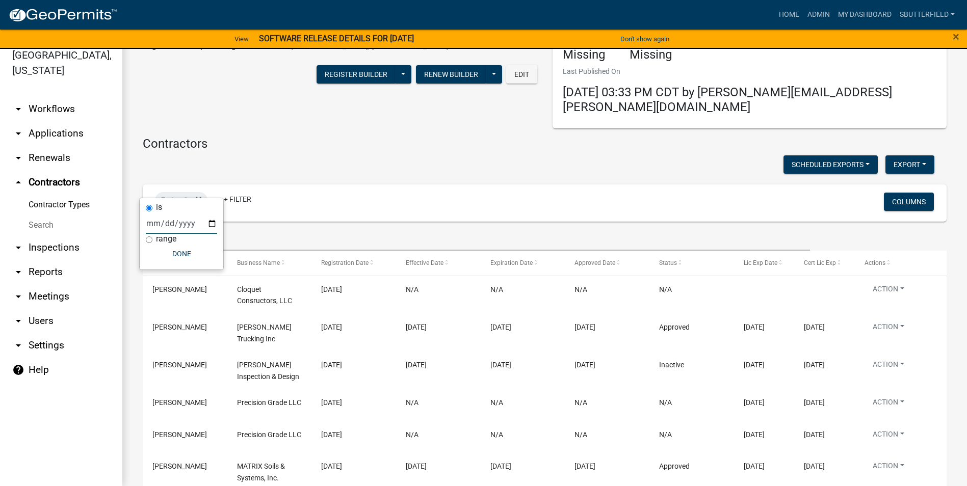
click at [175, 224] on input "date" at bounding box center [181, 223] width 71 height 21
click at [203, 190] on div "Expires On Remove this filter + Filter" at bounding box center [411, 203] width 529 height 26
click at [201, 196] on icon at bounding box center [199, 200] width 6 height 8
click at [167, 193] on link "+ Filter" at bounding box center [177, 202] width 44 height 18
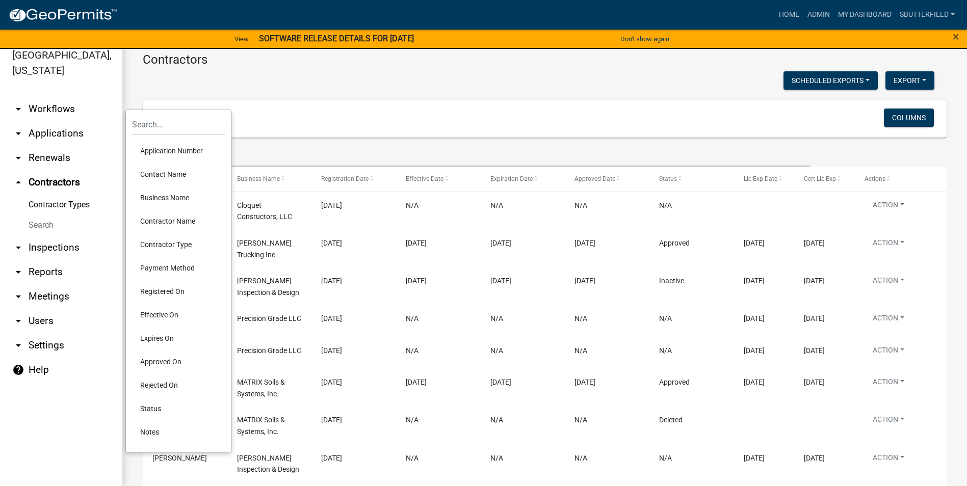
scroll to position [153, 0]
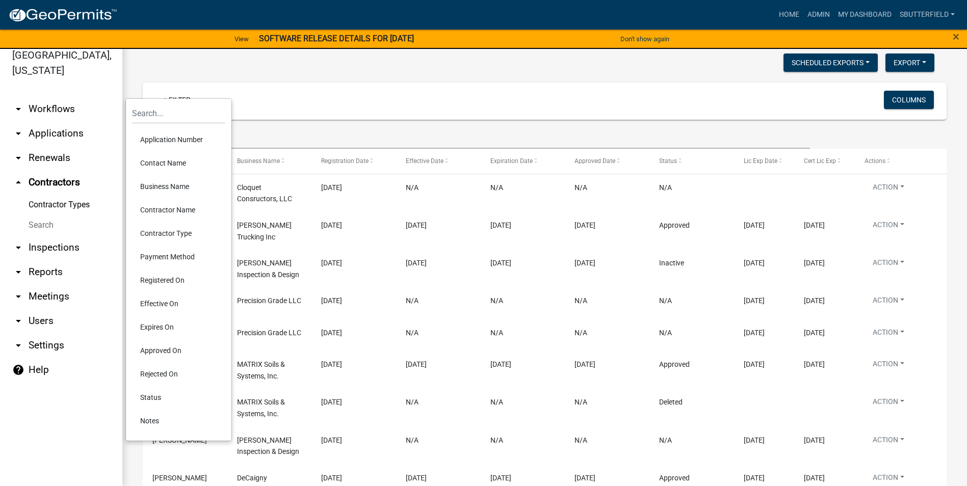
click at [171, 162] on li "Contact Name" at bounding box center [178, 162] width 93 height 23
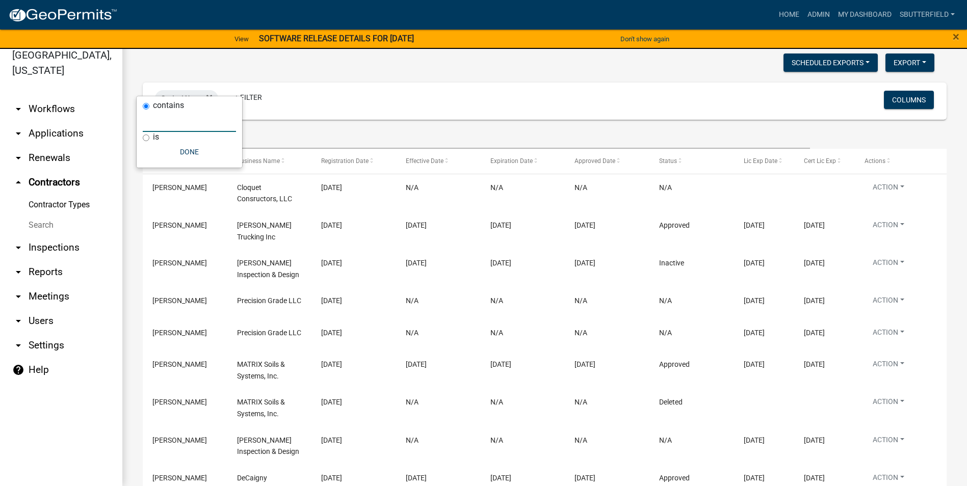
click at [177, 123] on input "text" at bounding box center [189, 121] width 93 height 21
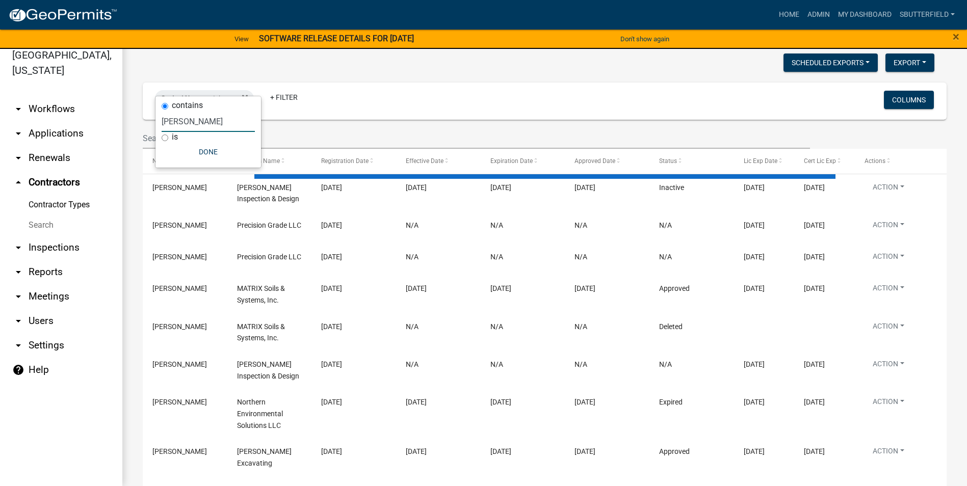
scroll to position [0, 0]
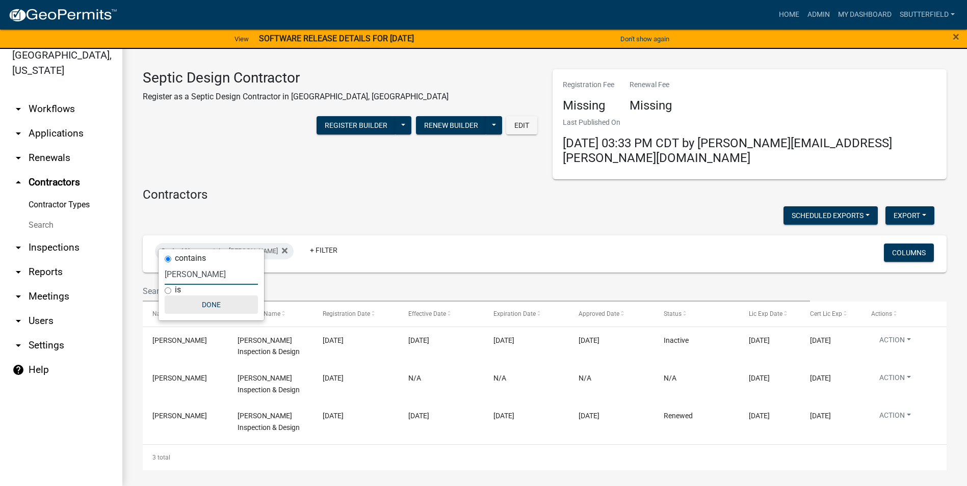
type input "roger"
click at [216, 305] on button "Done" at bounding box center [211, 305] width 93 height 18
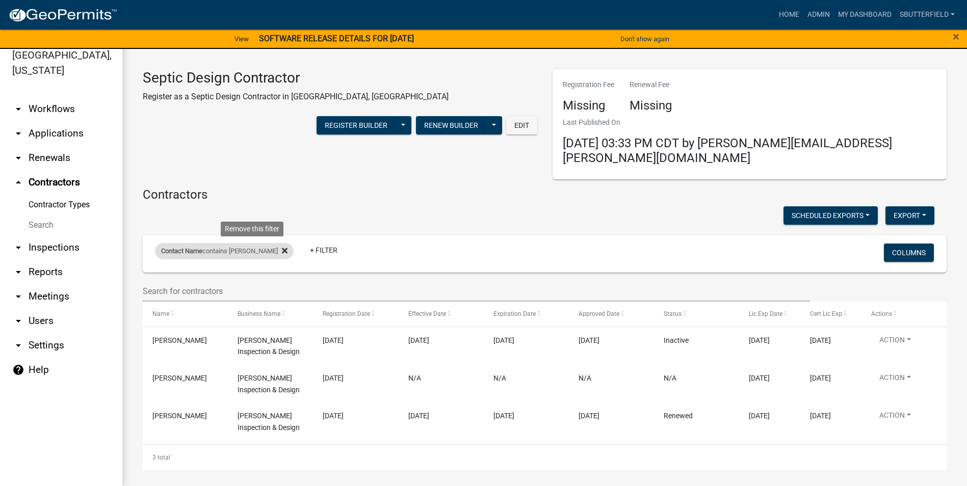
click at [282, 248] on icon at bounding box center [285, 251] width 6 height 6
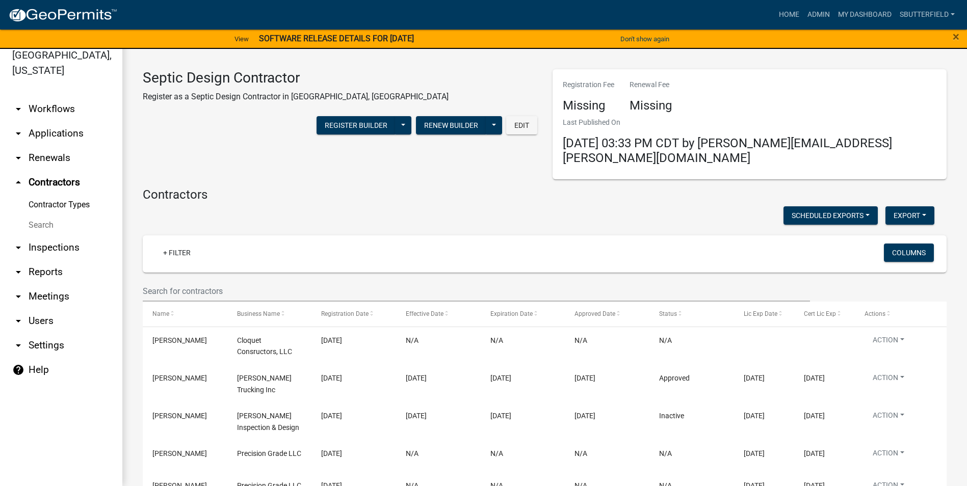
click at [211, 244] on div "+ Filter" at bounding box center [411, 254] width 529 height 21
click at [185, 244] on link "+ Filter" at bounding box center [177, 253] width 44 height 18
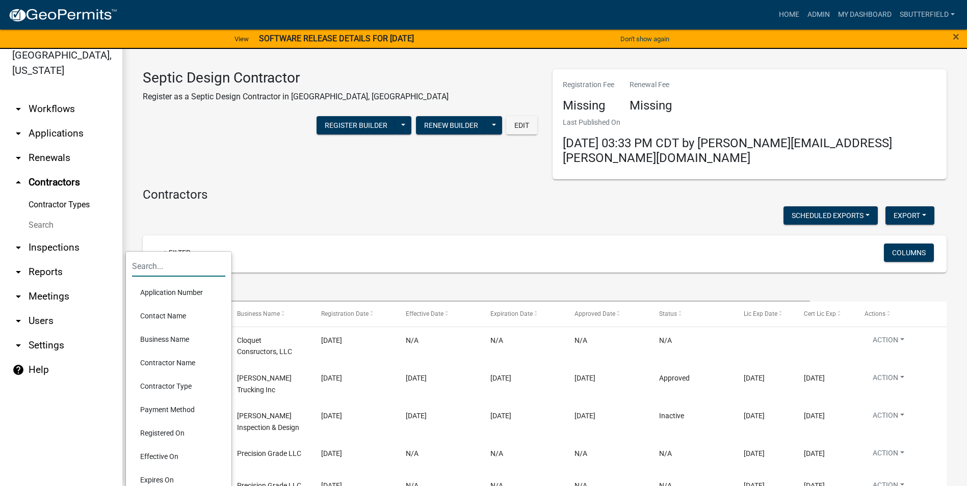
click at [177, 266] on input "text" at bounding box center [178, 266] width 93 height 21
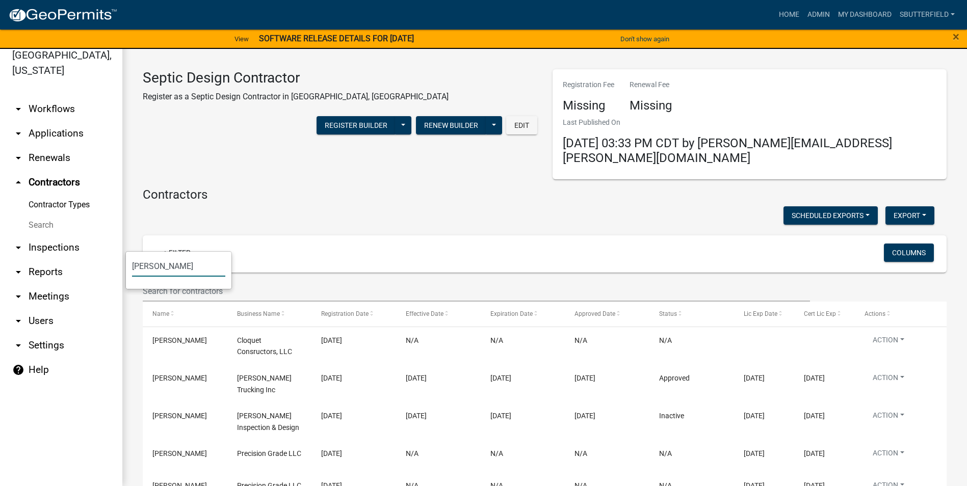
type input "roger"
click at [220, 244] on div "+ Filter" at bounding box center [411, 254] width 529 height 21
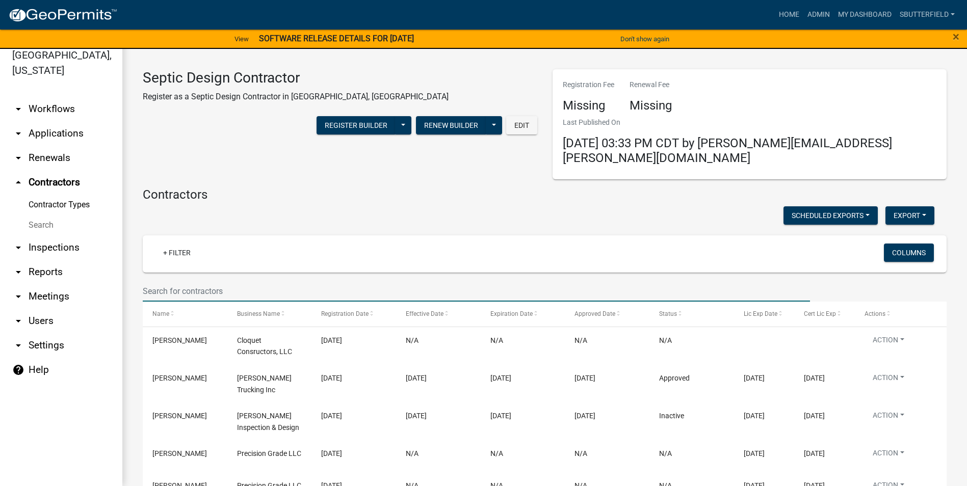
click at [215, 281] on input "text" at bounding box center [476, 291] width 667 height 21
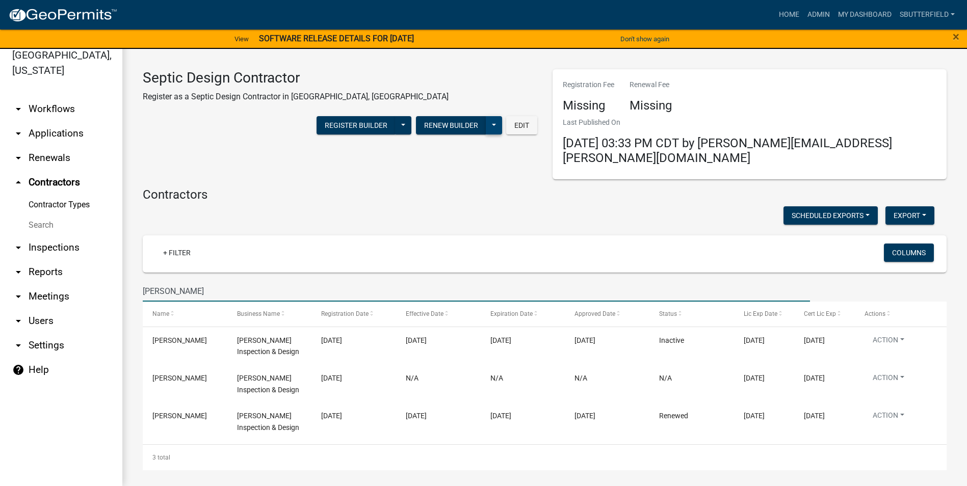
type input "roger"
click at [493, 121] on button at bounding box center [494, 125] width 16 height 18
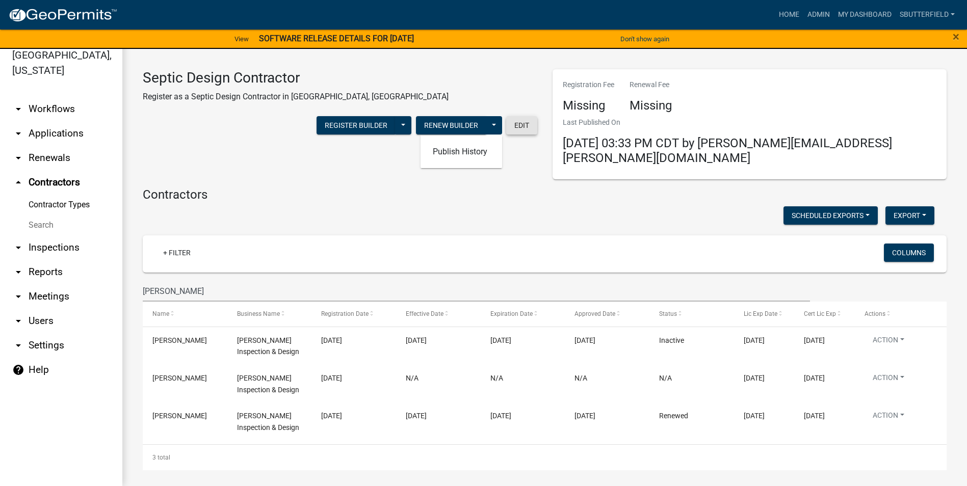
click at [524, 124] on button "Edit" at bounding box center [521, 125] width 31 height 18
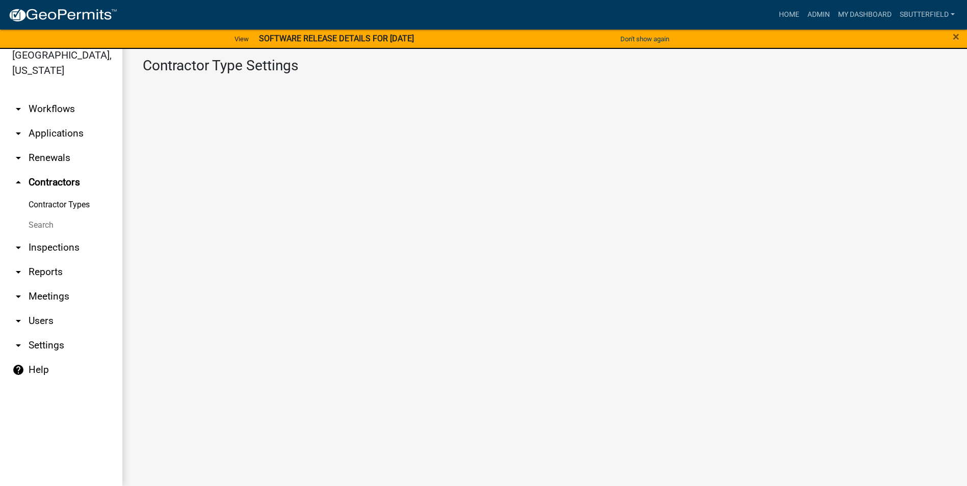
select select "1: 4ef63fe7-b19a-425e-ac95-467e066f44a3"
select select "3: Object"
select select
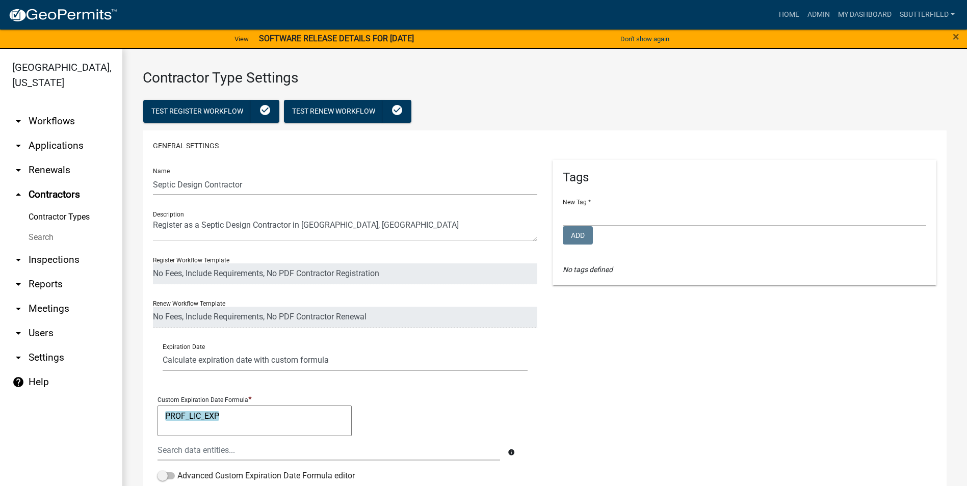
click at [24, 259] on link "arrow_drop_down Inspections" at bounding box center [61, 260] width 122 height 24
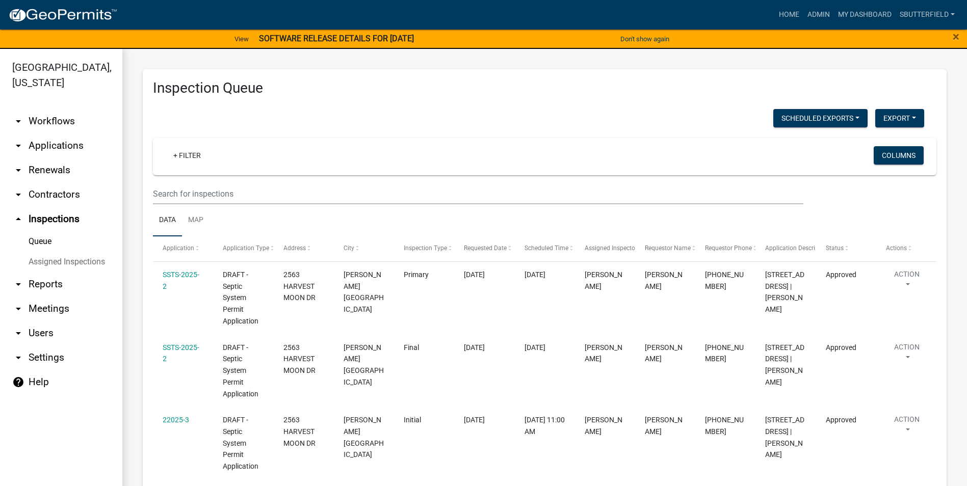
click at [43, 287] on link "arrow_drop_down Reports" at bounding box center [61, 284] width 122 height 24
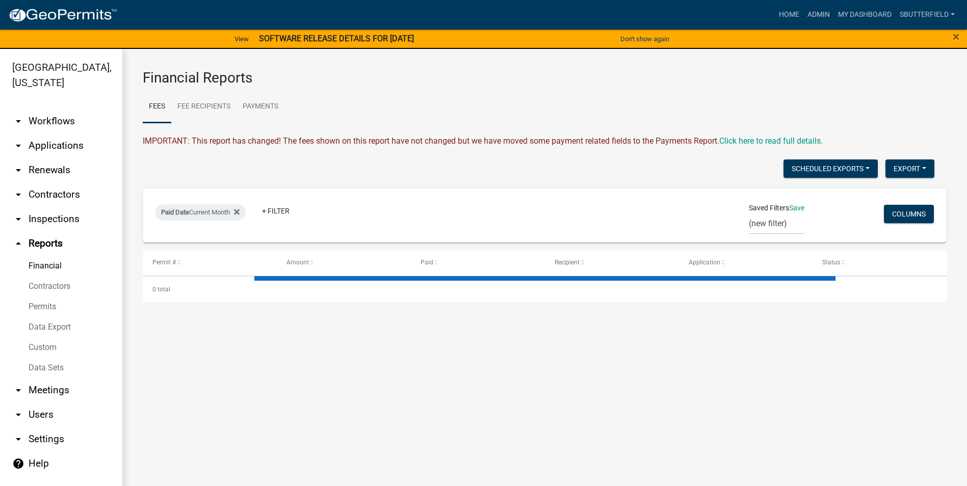
click at [50, 283] on link "Contractors" at bounding box center [61, 286] width 122 height 20
